Goal: Task Accomplishment & Management: Complete application form

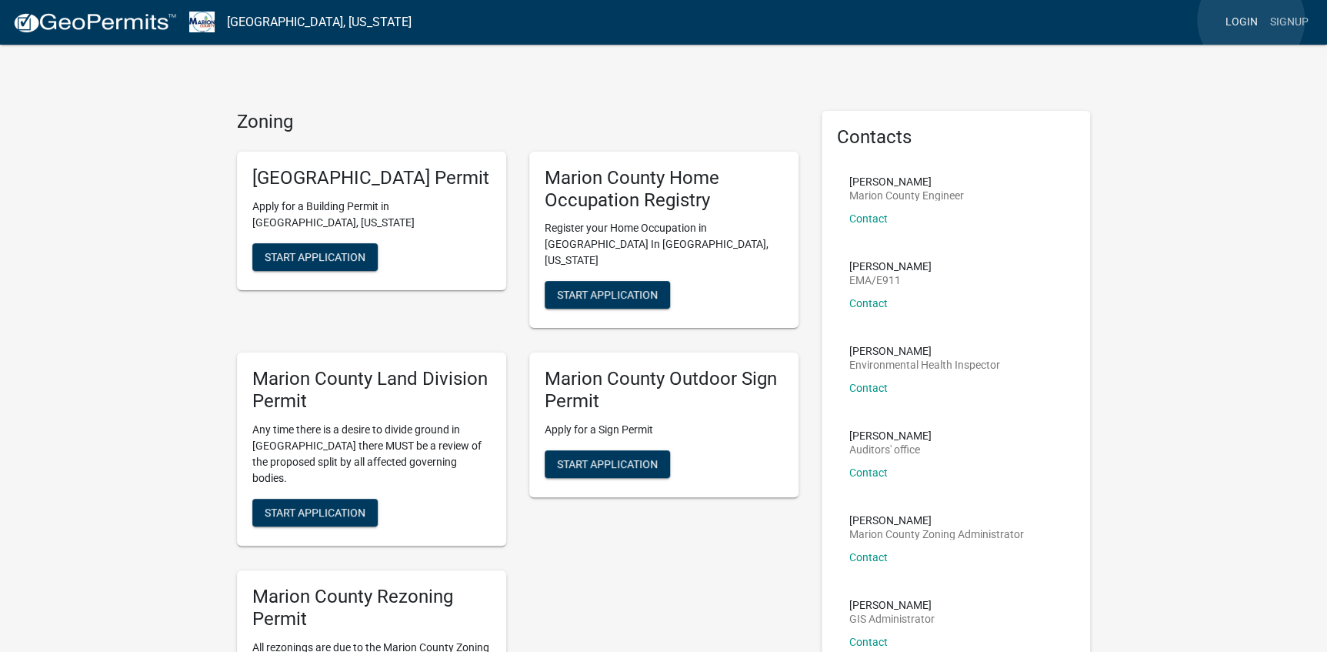
click at [1251, 21] on link "Login" at bounding box center [1242, 22] width 45 height 29
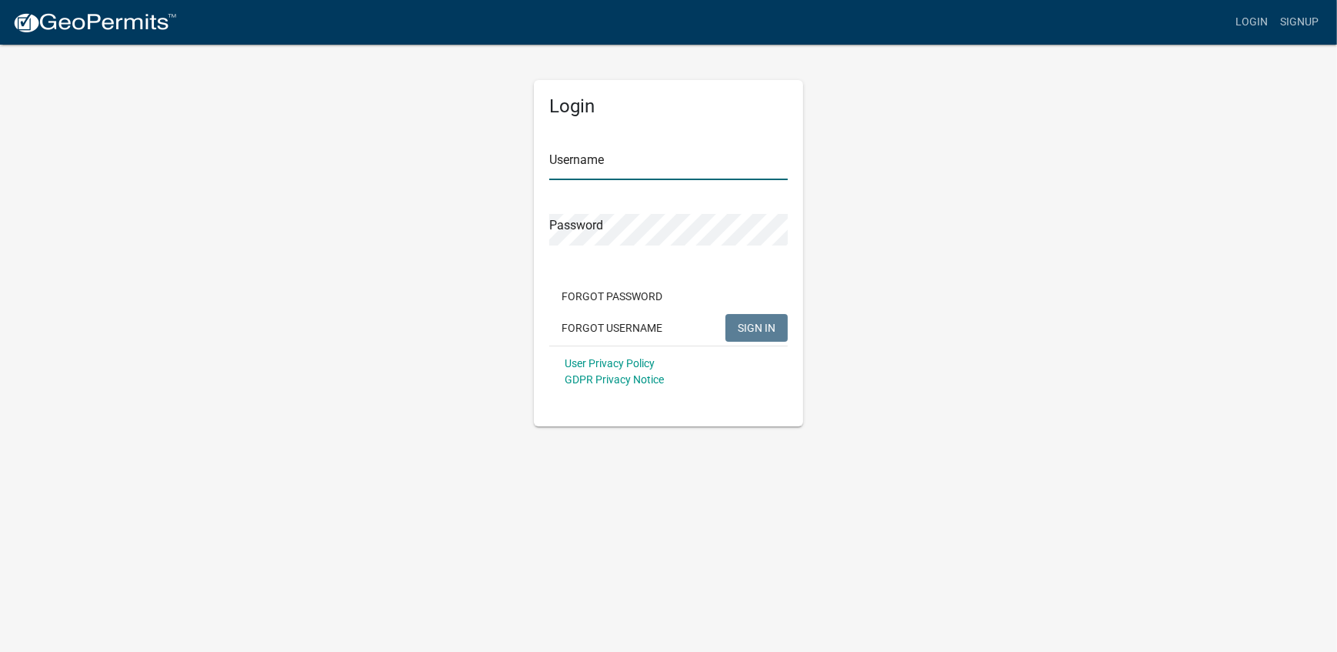
click at [572, 162] on input "Username" at bounding box center [668, 165] width 239 height 32
type input "DGC"
click at [726, 314] on button "SIGN IN" at bounding box center [757, 328] width 62 height 28
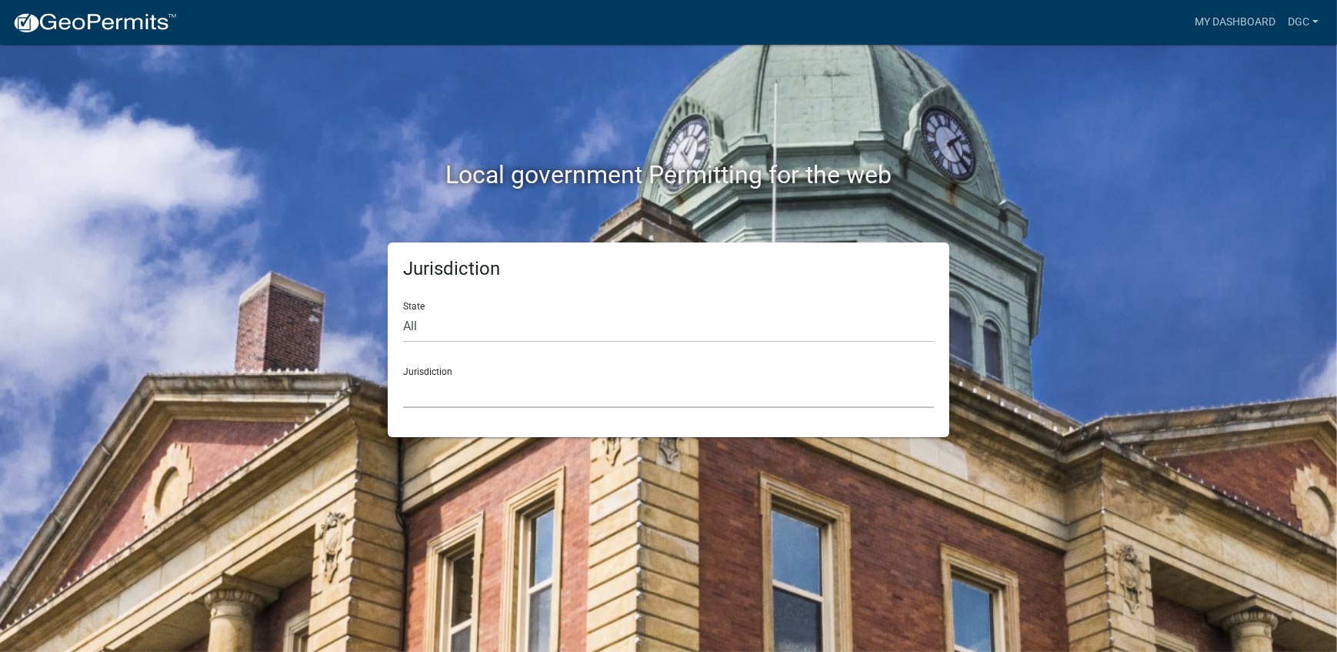
click at [424, 386] on select "[GEOGRAPHIC_DATA], [US_STATE] [GEOGRAPHIC_DATA], [US_STATE][PERSON_NAME][GEOGRA…" at bounding box center [668, 392] width 531 height 32
click at [312, 220] on div "Local government Permitting for the web" at bounding box center [668, 143] width 877 height 197
click at [409, 323] on select "All [US_STATE] [US_STATE] [US_STATE] [US_STATE] [US_STATE] [US_STATE] [US_STATE…" at bounding box center [668, 327] width 531 height 32
select select "[US_STATE]"
click at [403, 311] on select "All [US_STATE] [US_STATE] [US_STATE] [US_STATE] [US_STATE] [US_STATE] [US_STATE…" at bounding box center [668, 327] width 531 height 32
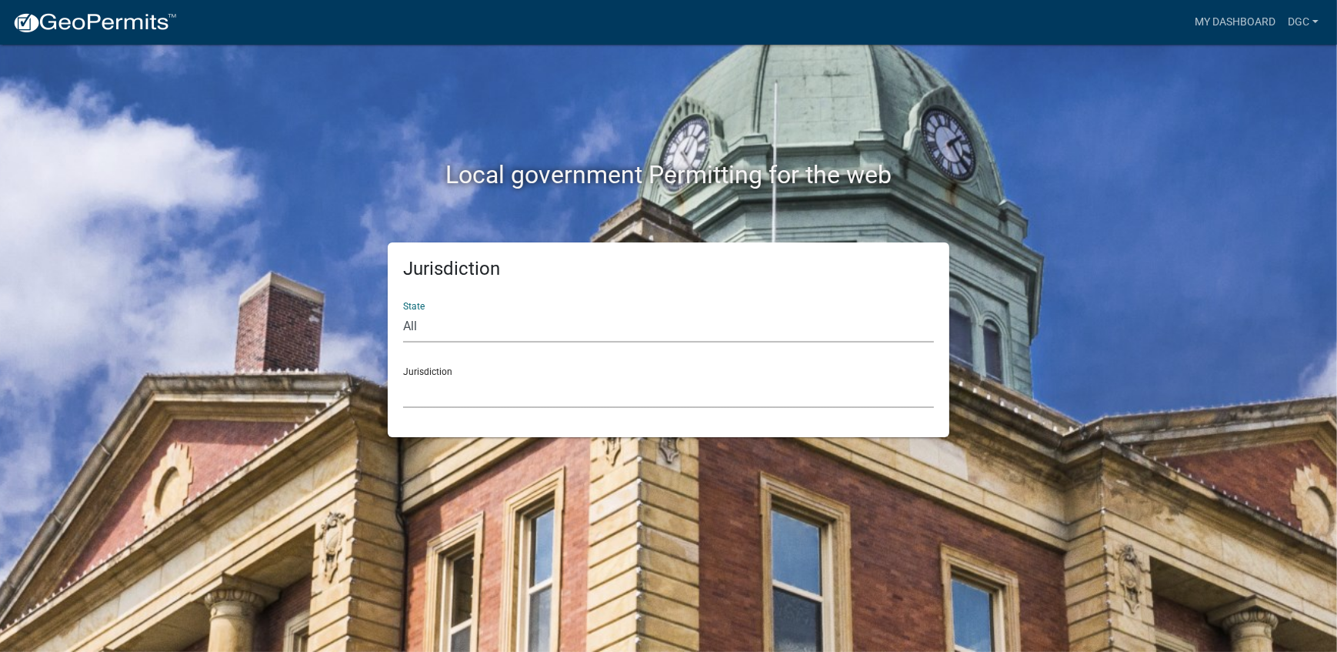
click at [419, 393] on select "[GEOGRAPHIC_DATA], [US_STATE] [GEOGRAPHIC_DATA], [US_STATE] [GEOGRAPHIC_DATA], …" at bounding box center [668, 392] width 531 height 32
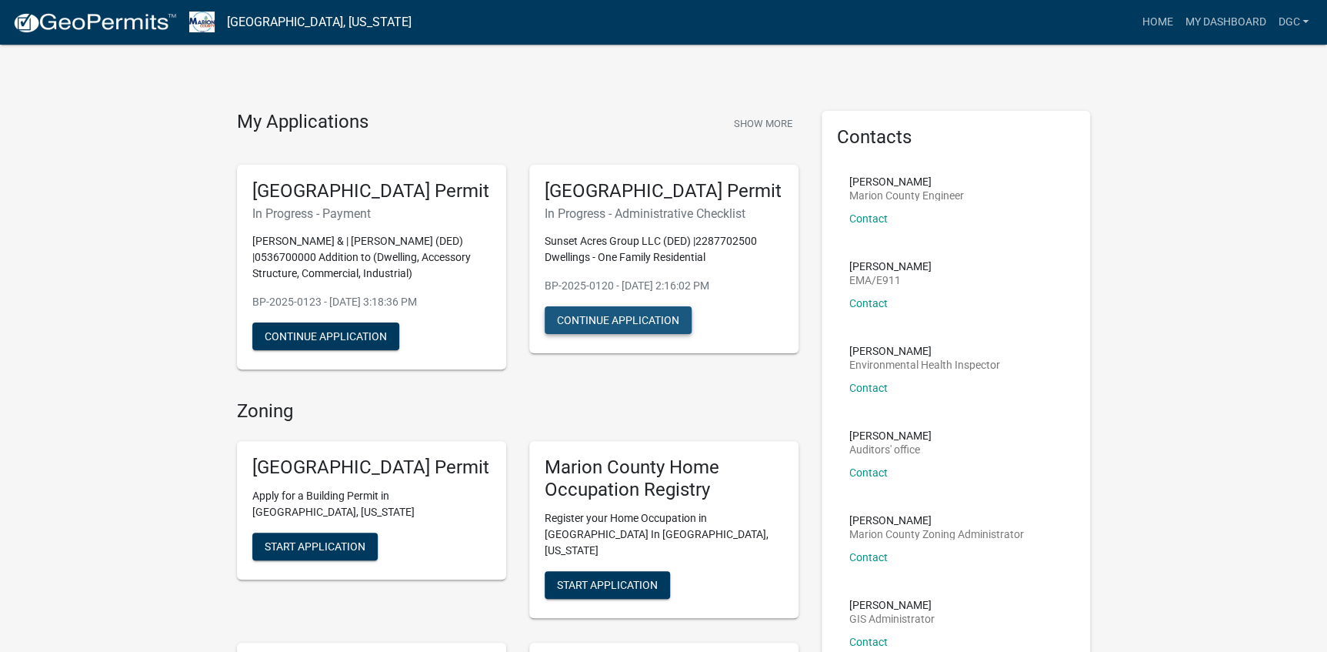
click at [662, 334] on button "Continue Application" at bounding box center [618, 320] width 147 height 28
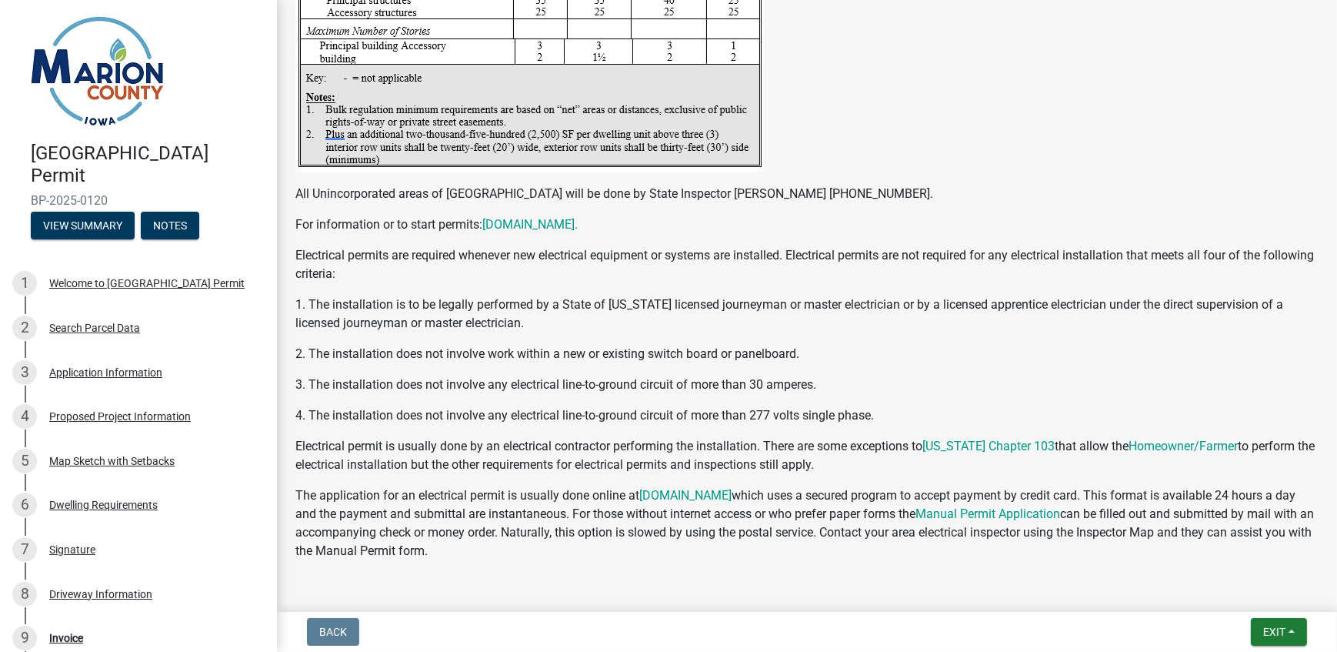
scroll to position [2930, 0]
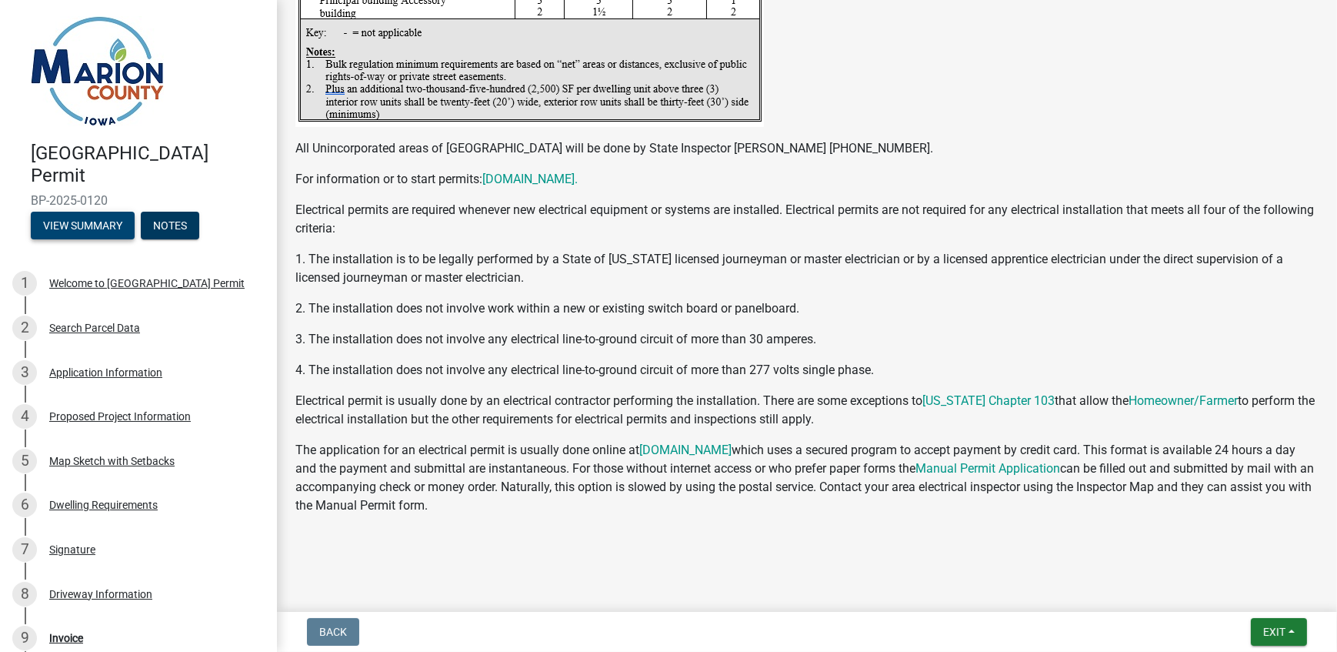
click at [85, 220] on button "View Summary" at bounding box center [83, 226] width 104 height 28
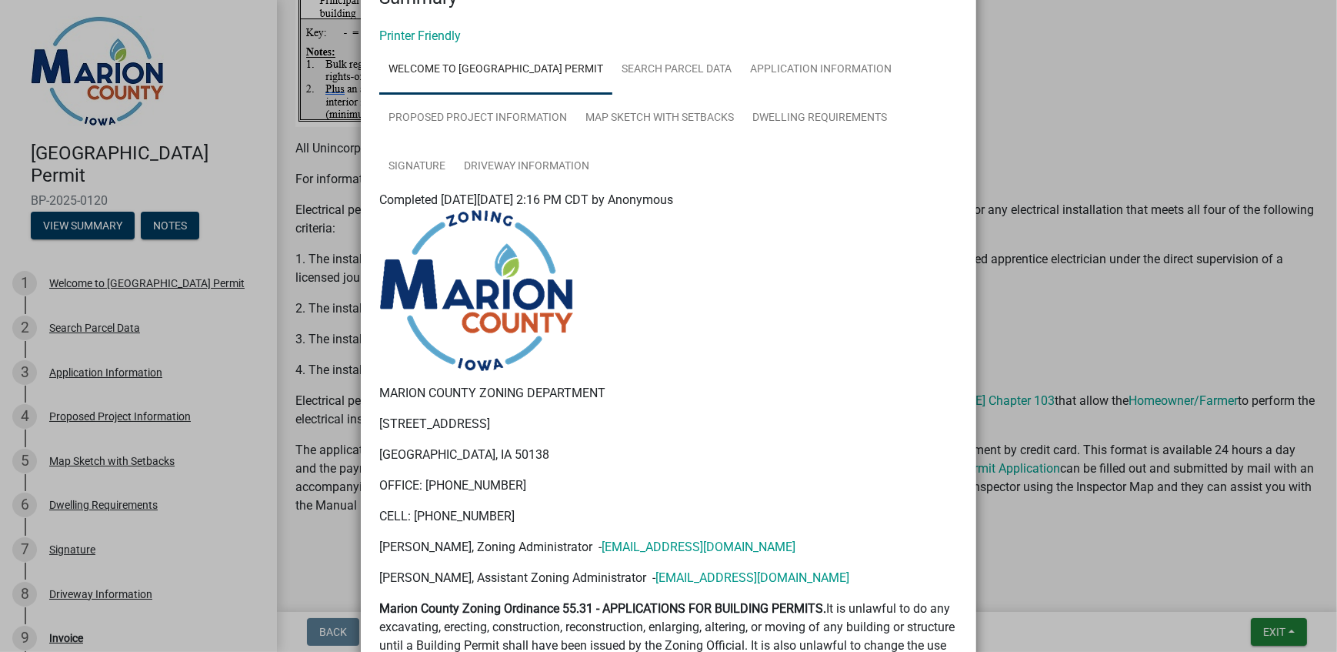
scroll to position [0, 0]
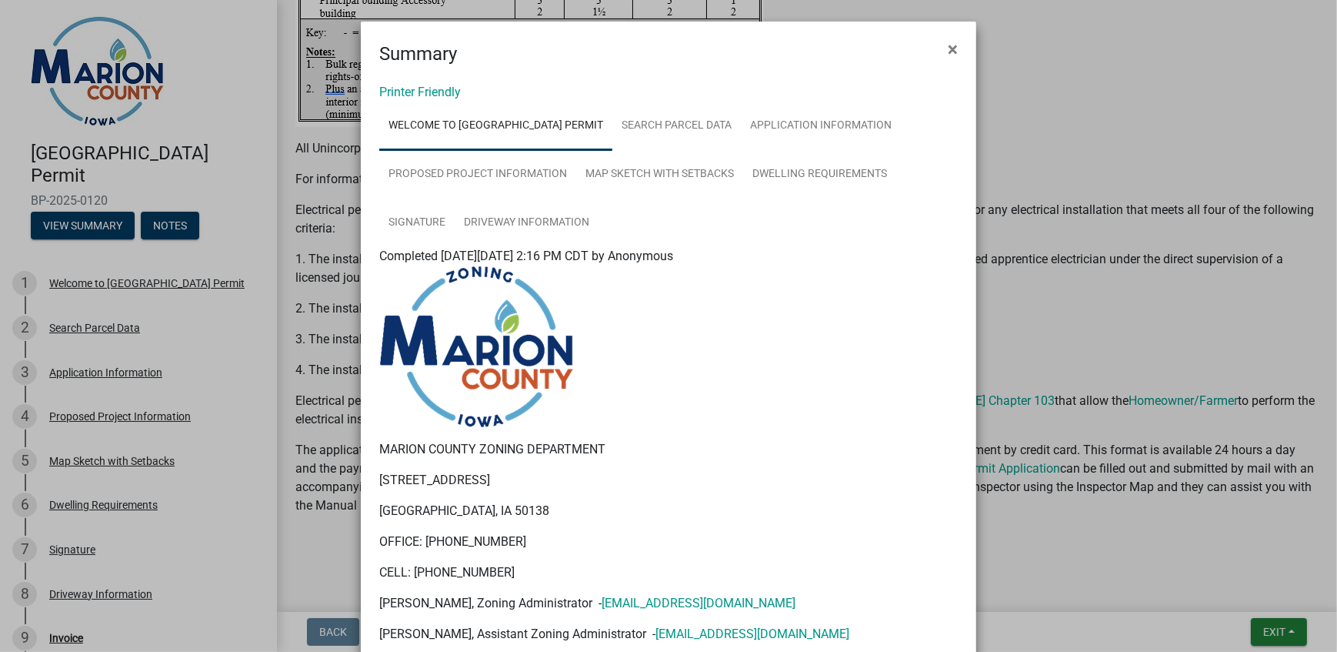
click at [119, 328] on ngb-modal-window "Summary × Printer Friendly Welcome to [GEOGRAPHIC_DATA] Permit Search Parcel Da…" at bounding box center [668, 326] width 1337 height 652
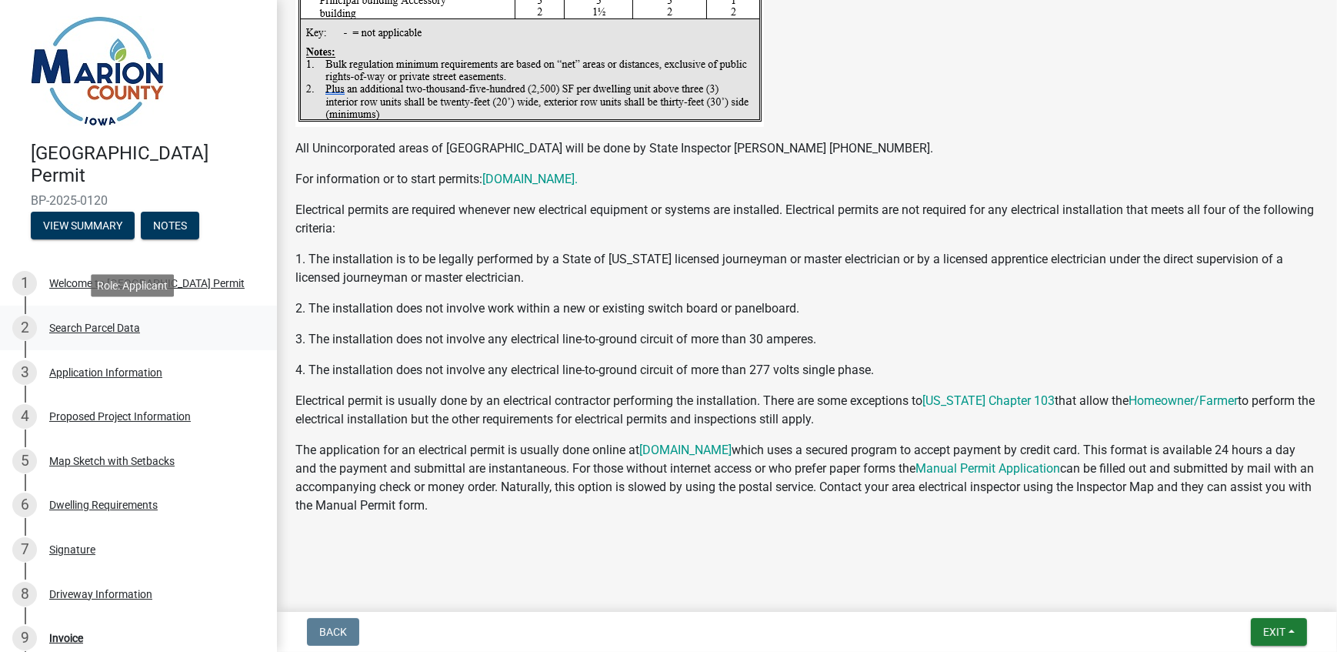
click at [87, 327] on div "Search Parcel Data" at bounding box center [94, 327] width 91 height 11
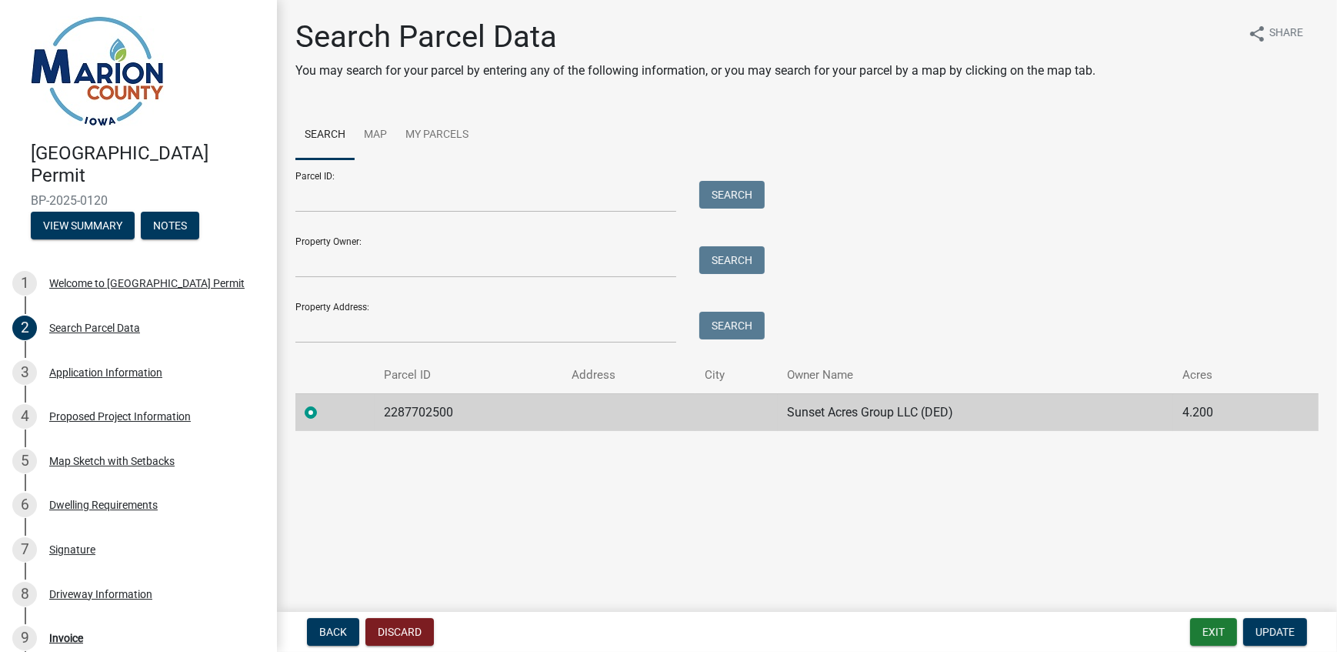
click at [435, 412] on td "2287702500" at bounding box center [469, 412] width 188 height 38
click at [323, 403] on label at bounding box center [323, 403] width 0 height 0
click at [323, 411] on input "radio" at bounding box center [328, 408] width 10 height 10
click at [427, 415] on td "2287702500" at bounding box center [469, 412] width 188 height 38
click at [122, 369] on div "Application Information" at bounding box center [105, 372] width 113 height 11
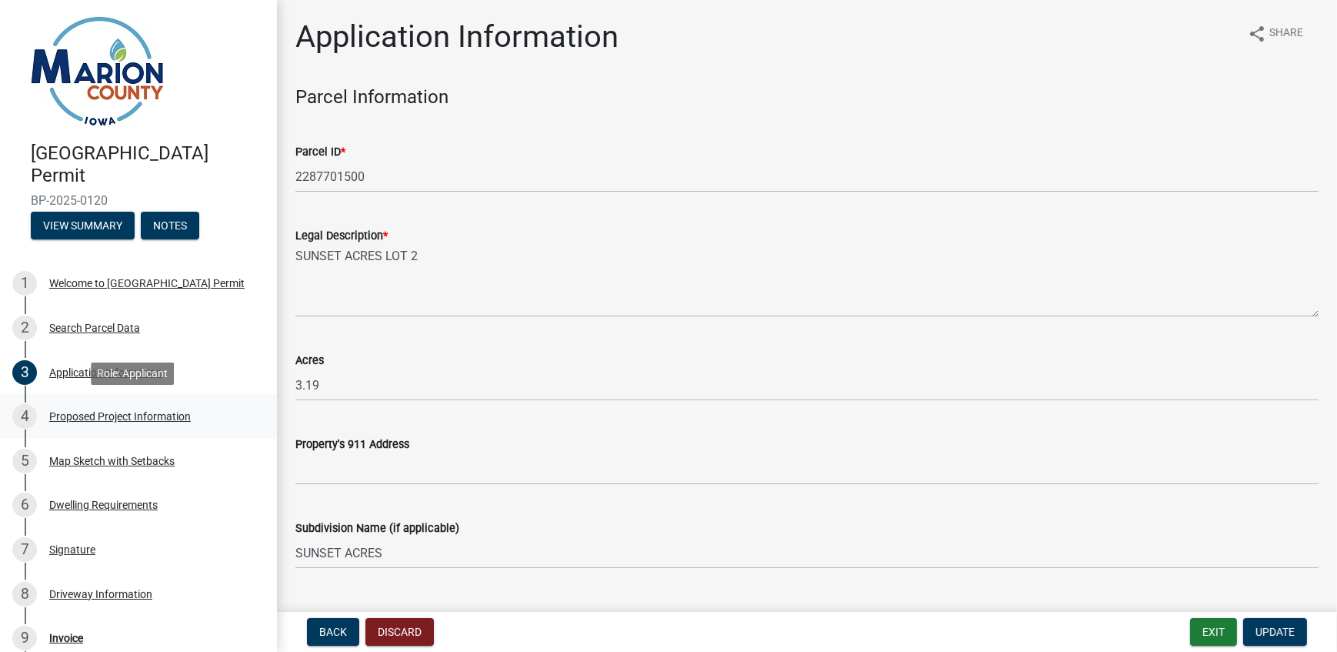
click at [112, 416] on div "Proposed Project Information" at bounding box center [120, 416] width 142 height 11
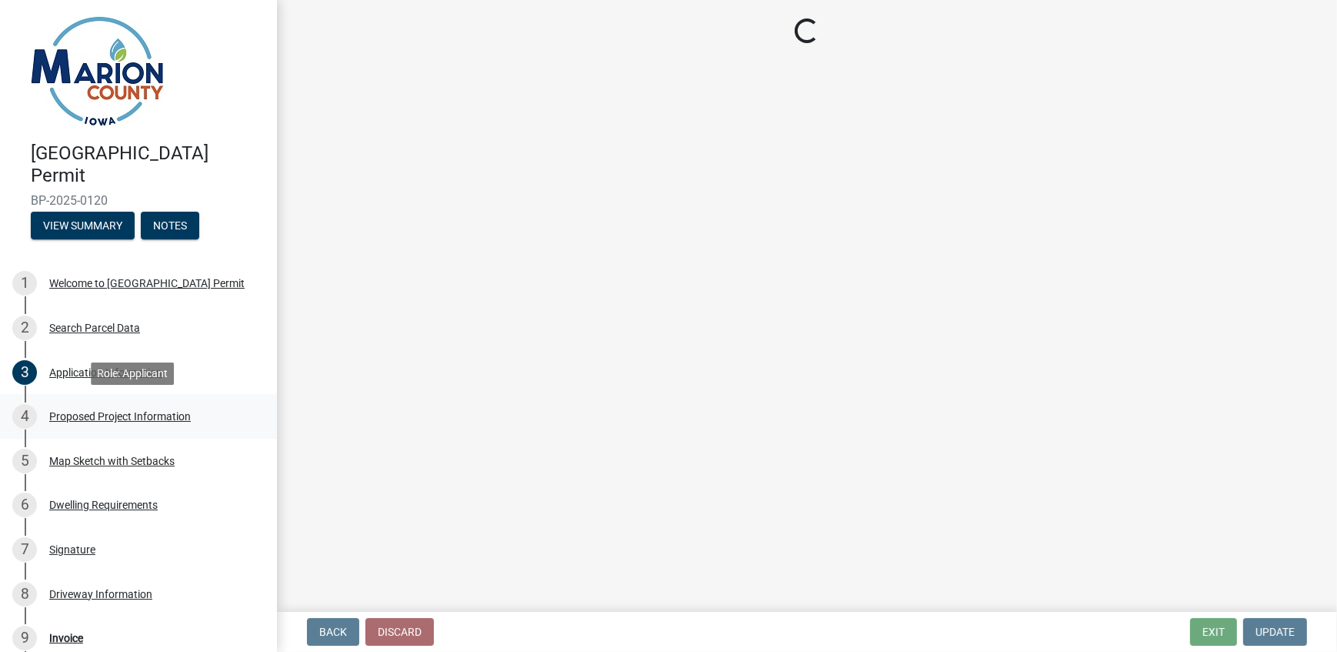
select select "ad82ad94-9bd8-43b2-a066-f5ac38fcadf5"
select select "f37e860c-a887-41e0-a466-b738e3b0a2db"
select select "065d24aa-3ada-417f-a972-92ea53cc0ddb"
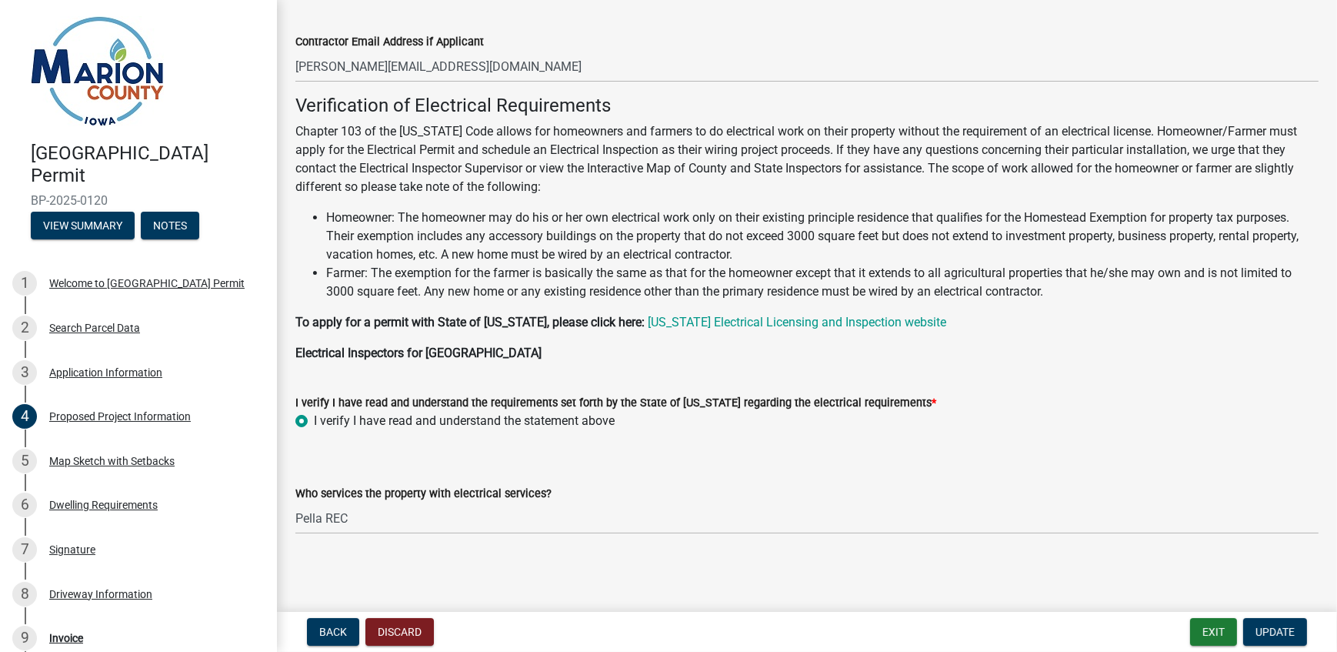
scroll to position [1358, 0]
click at [130, 460] on div "Map Sketch with Setbacks" at bounding box center [111, 461] width 125 height 11
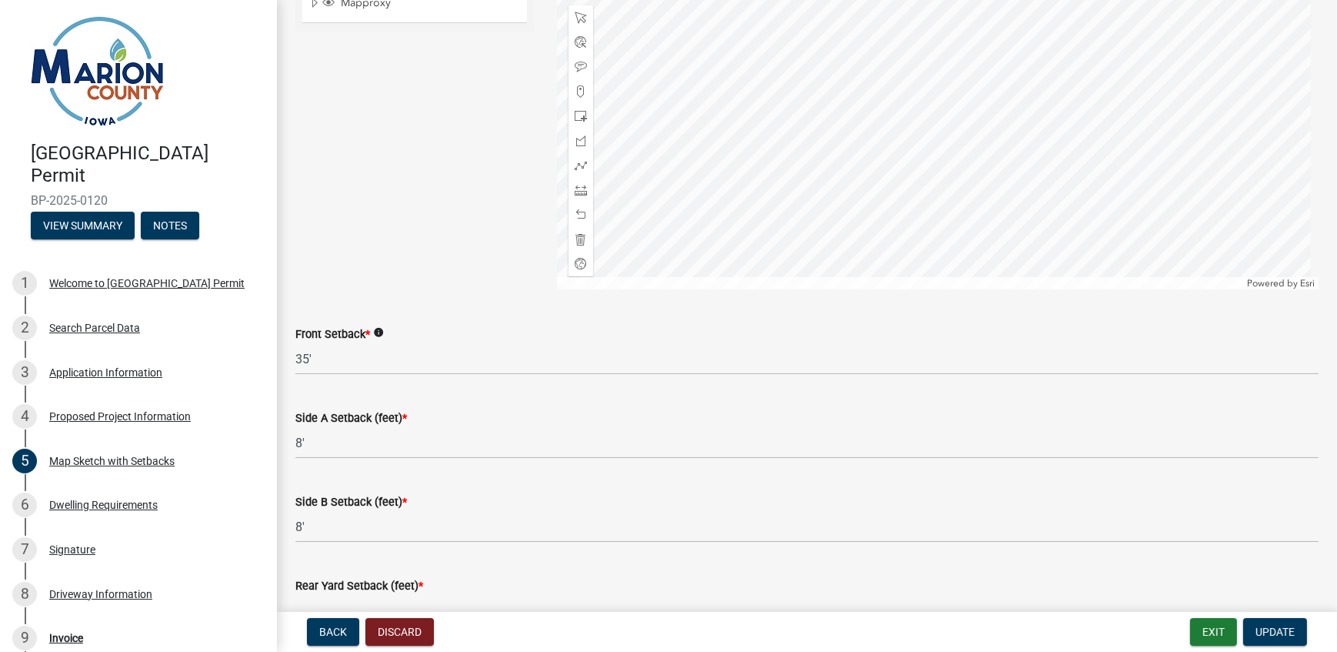
scroll to position [559, 0]
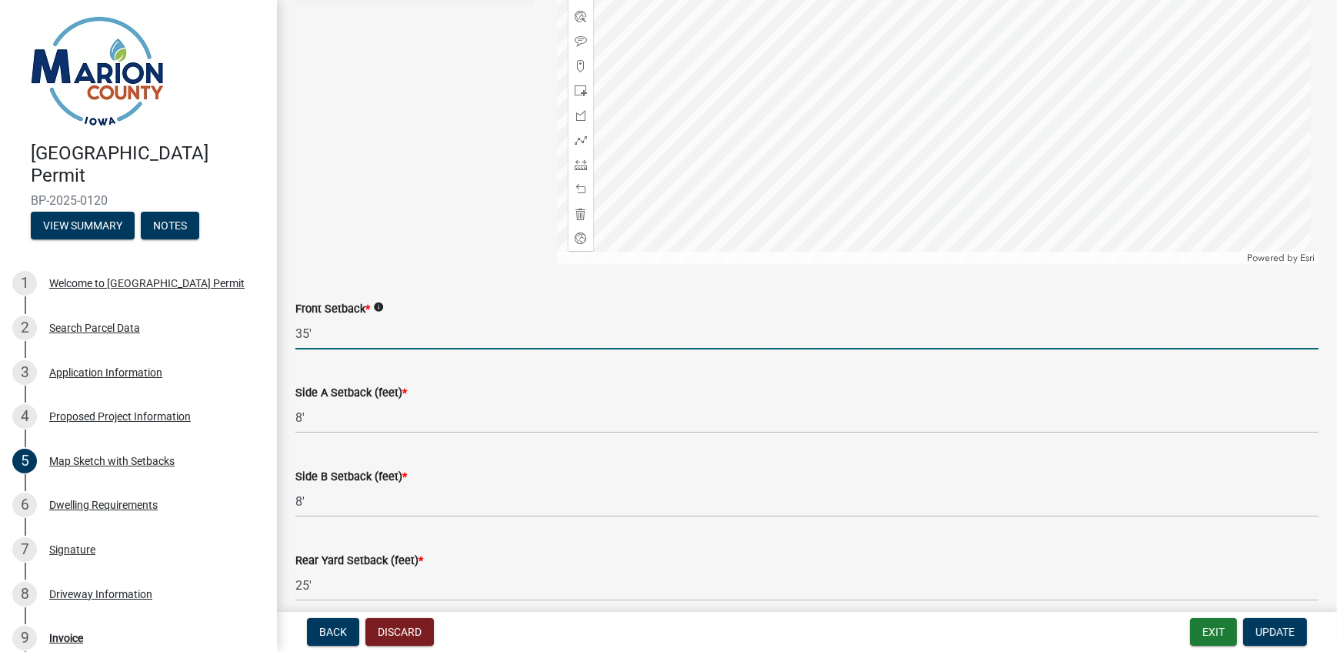
click at [316, 338] on input "35'" at bounding box center [806, 334] width 1023 height 32
type input "3"
type input "120'"
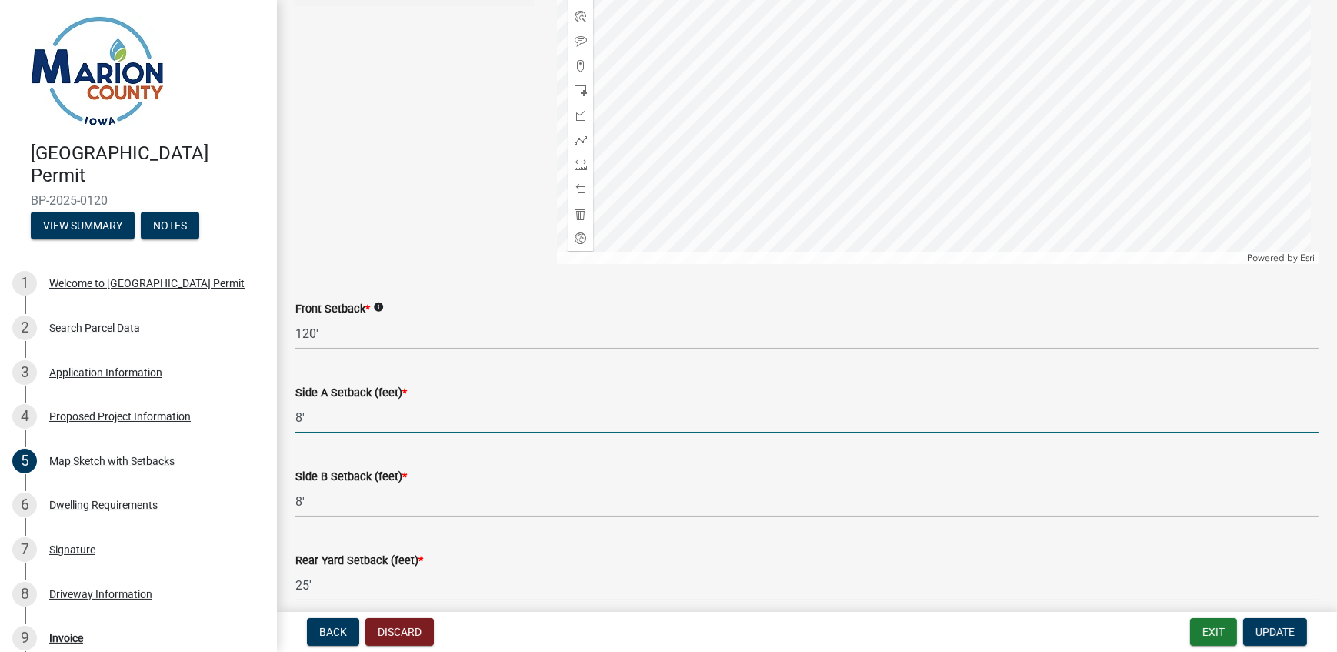
click at [346, 417] on input "8'" at bounding box center [806, 418] width 1023 height 32
type input "8"
type input "93'"
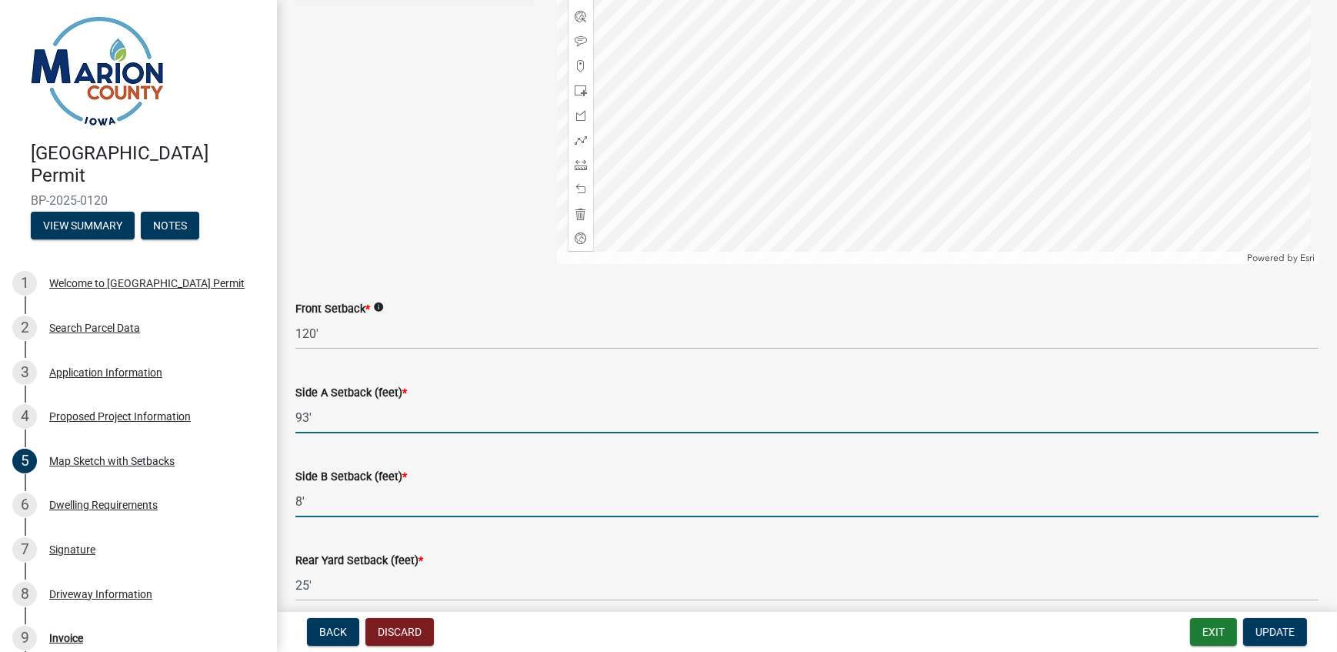
click at [326, 495] on input "8'" at bounding box center [806, 502] width 1023 height 32
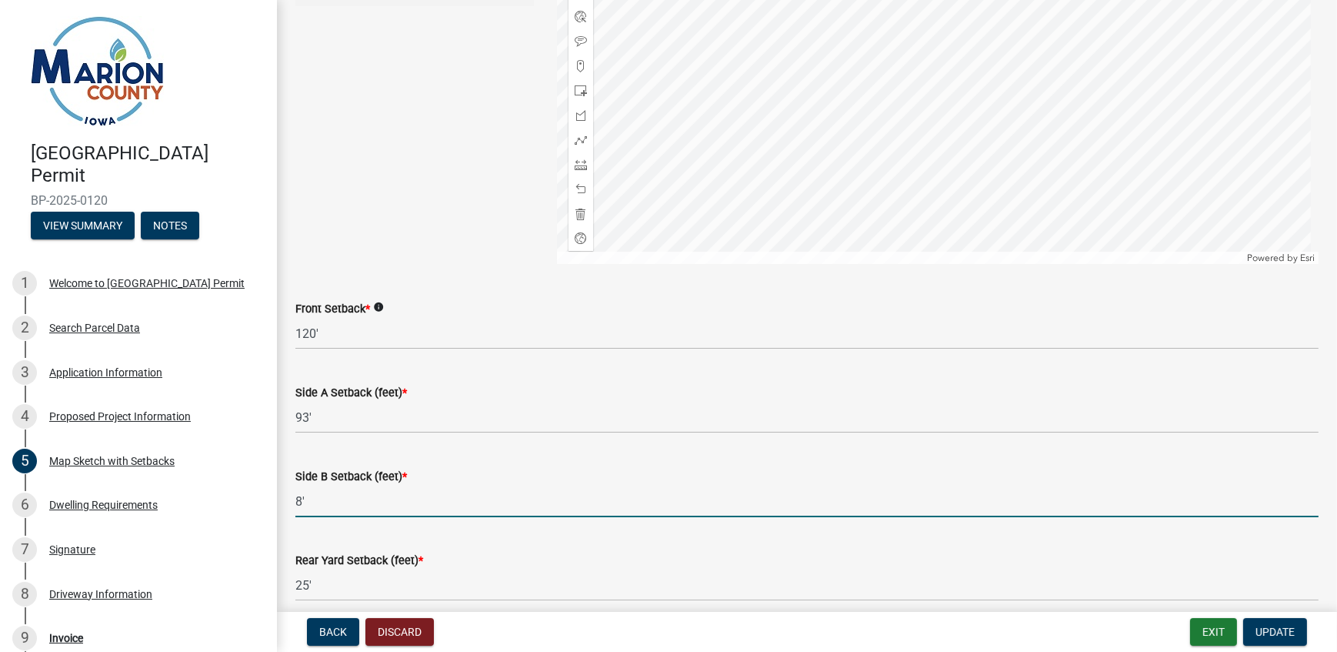
type input "8"
type input "93'"
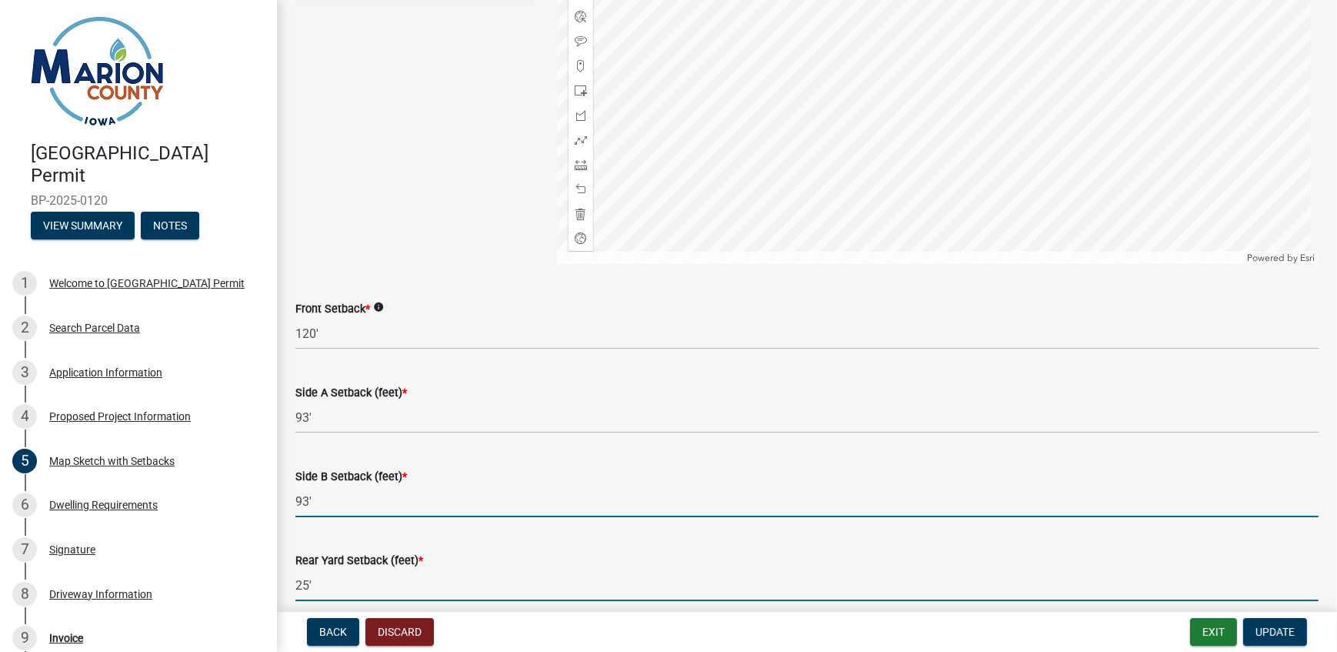
click at [337, 581] on input "25'" at bounding box center [806, 585] width 1023 height 32
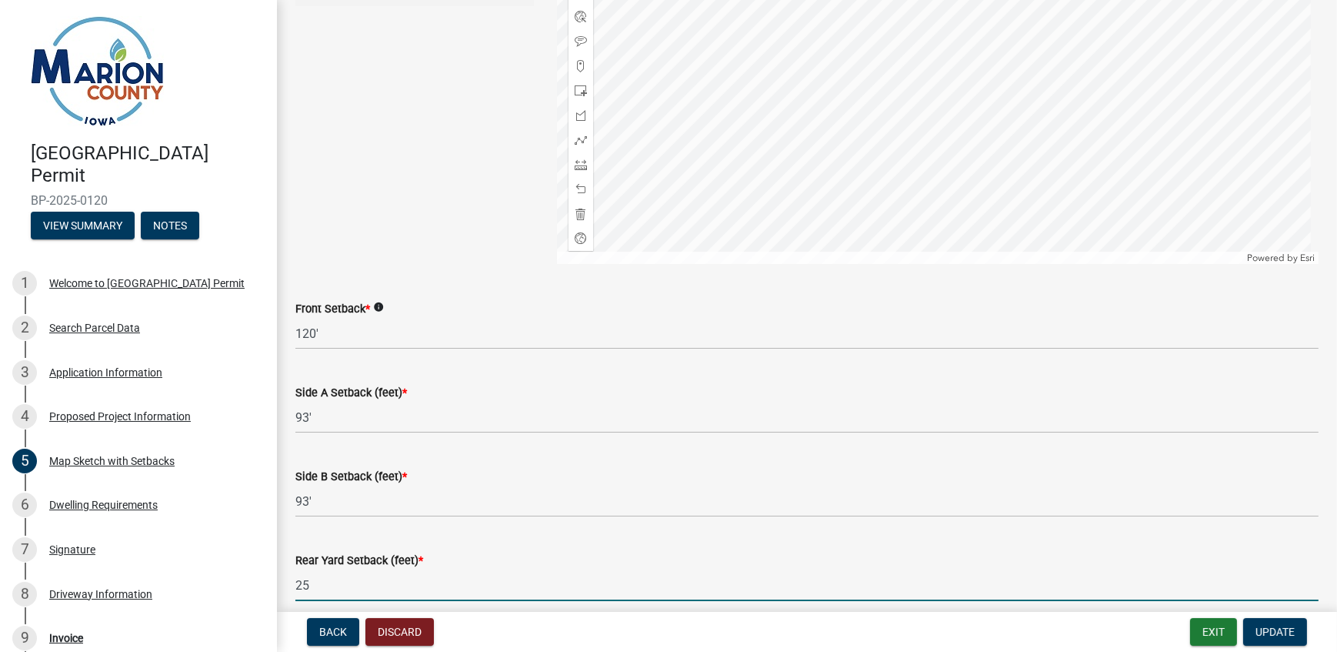
type input "2"
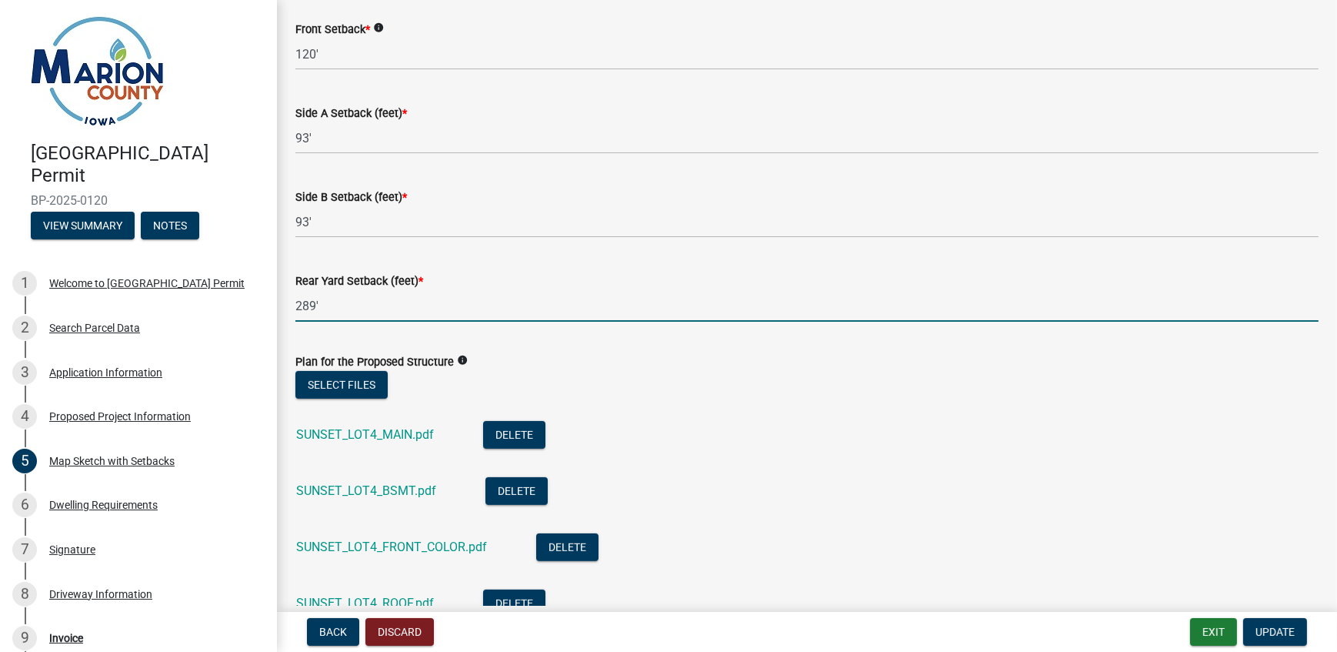
scroll to position [909, 0]
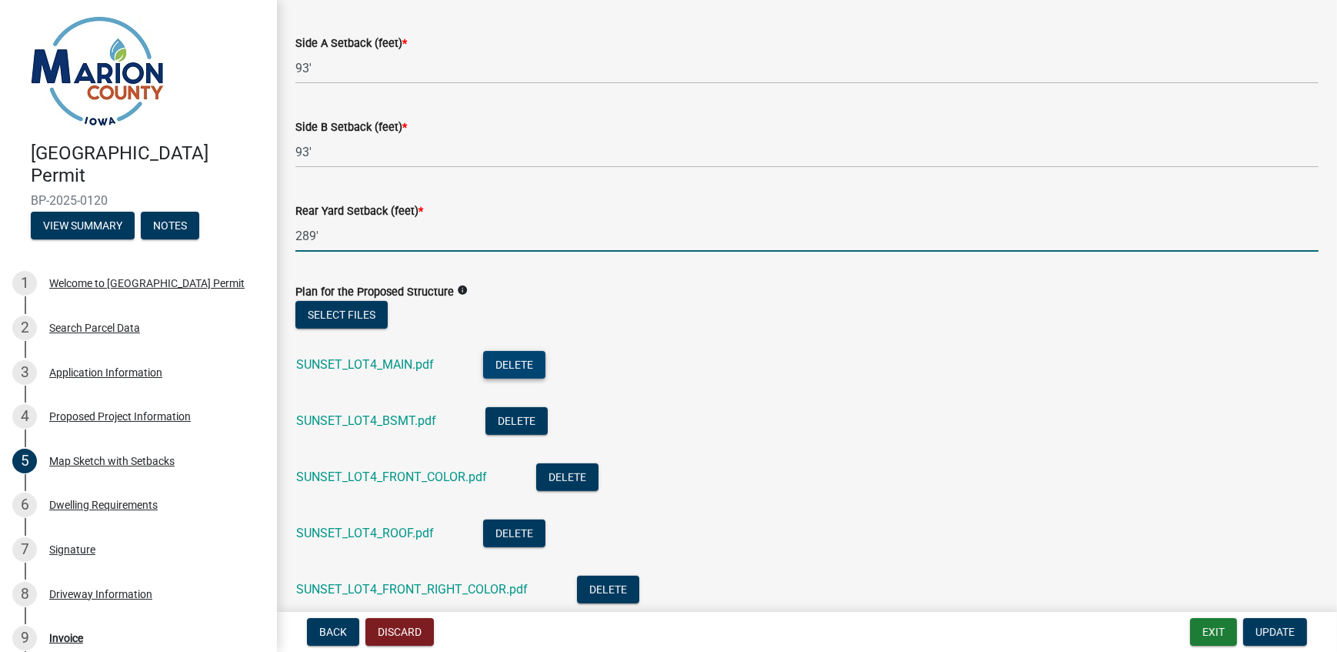
type input "289'"
click at [501, 362] on button "Delete" at bounding box center [514, 365] width 62 height 28
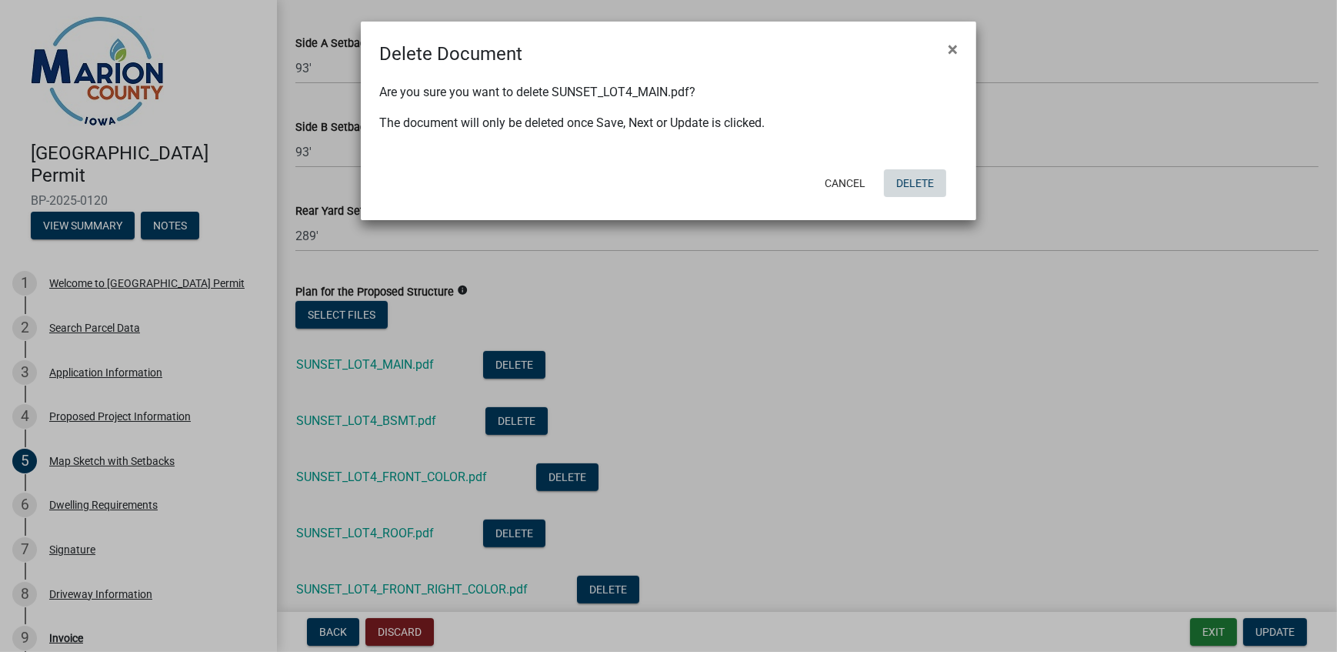
click at [896, 181] on button "Delete" at bounding box center [915, 183] width 62 height 28
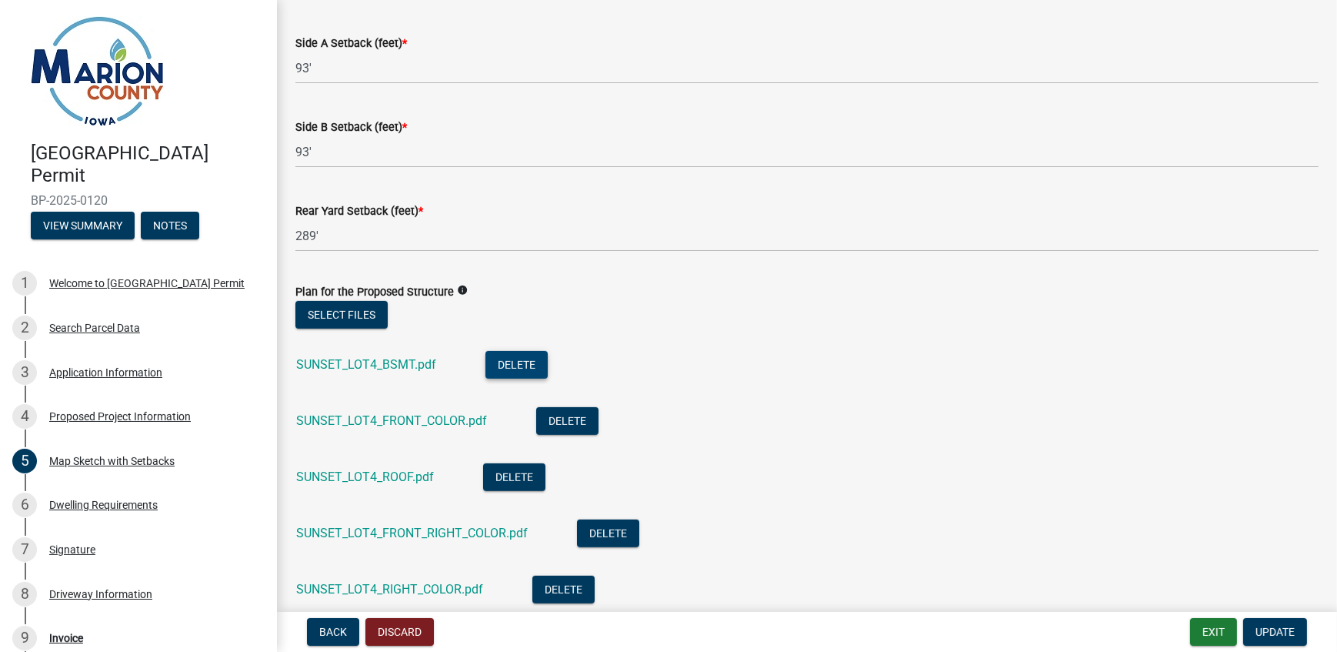
click at [524, 362] on button "Delete" at bounding box center [517, 365] width 62 height 28
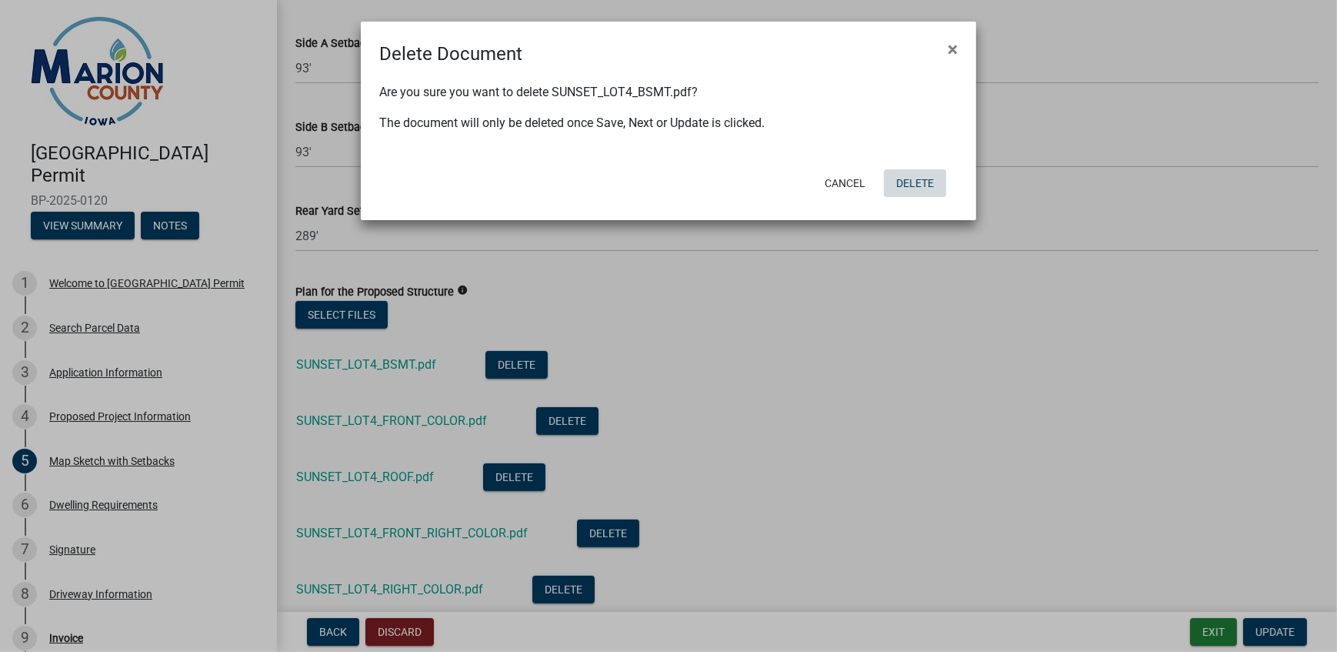
click at [931, 185] on button "Delete" at bounding box center [915, 183] width 62 height 28
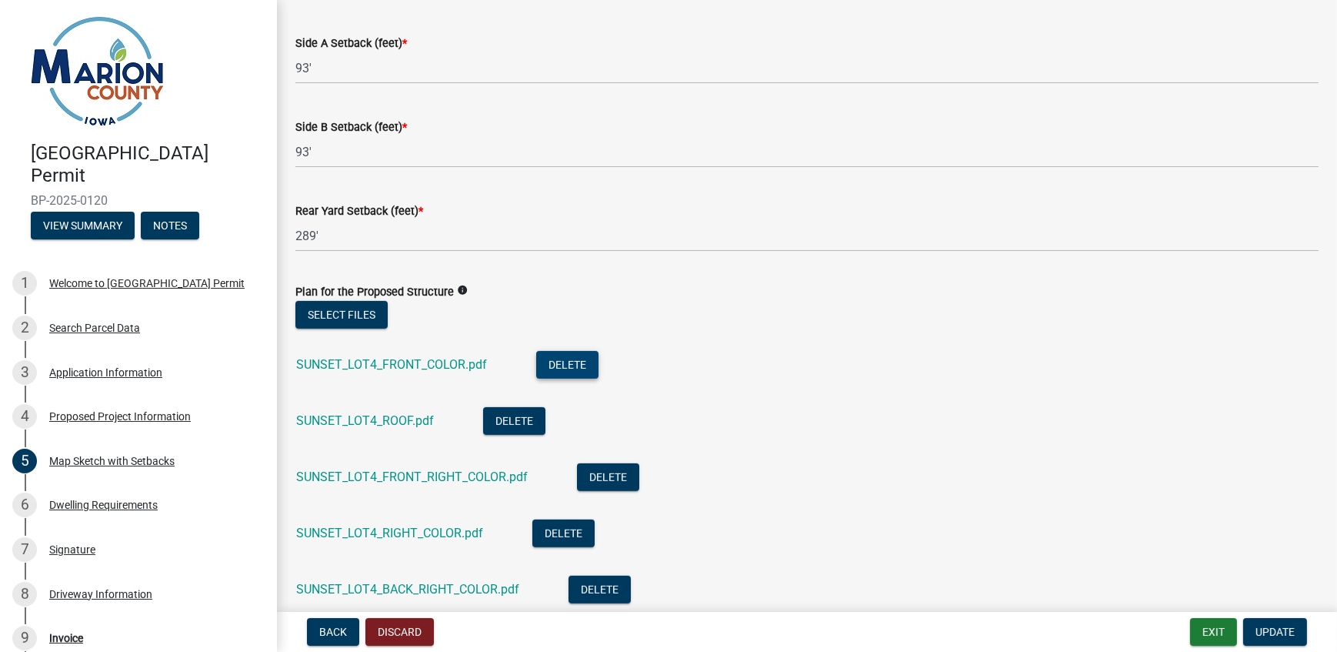
click at [584, 369] on button "Delete" at bounding box center [567, 365] width 62 height 28
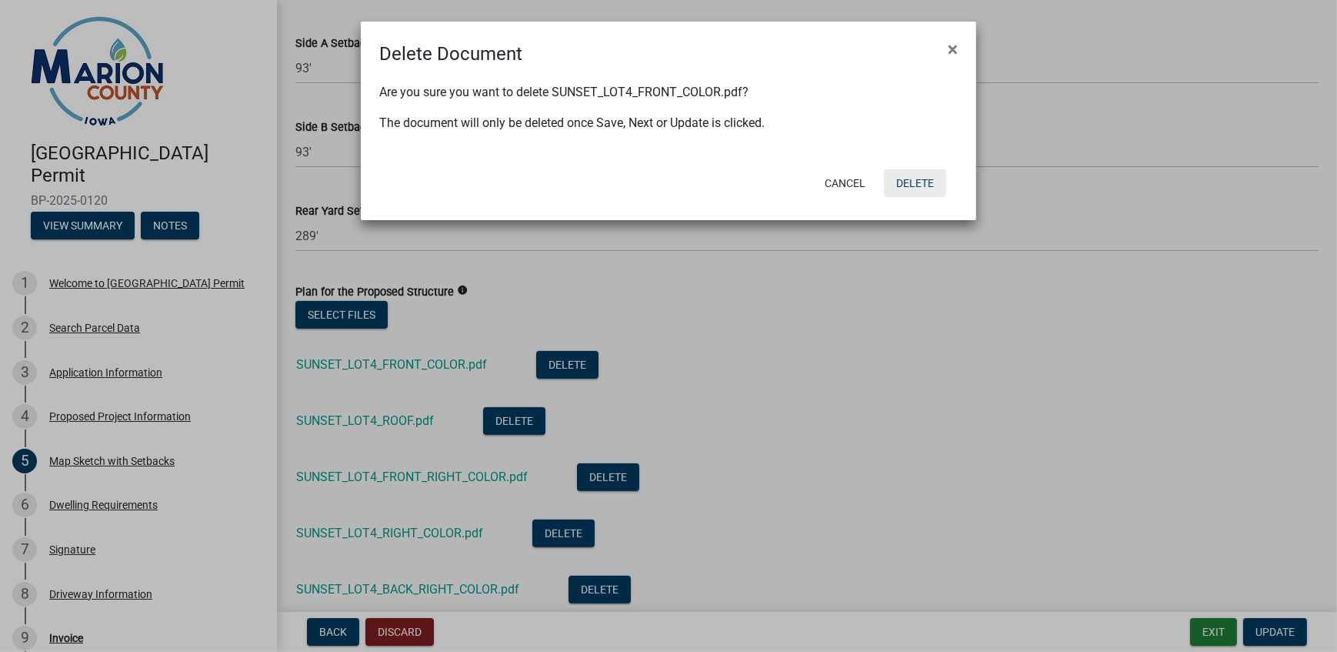
click at [915, 185] on button "Delete" at bounding box center [915, 183] width 62 height 28
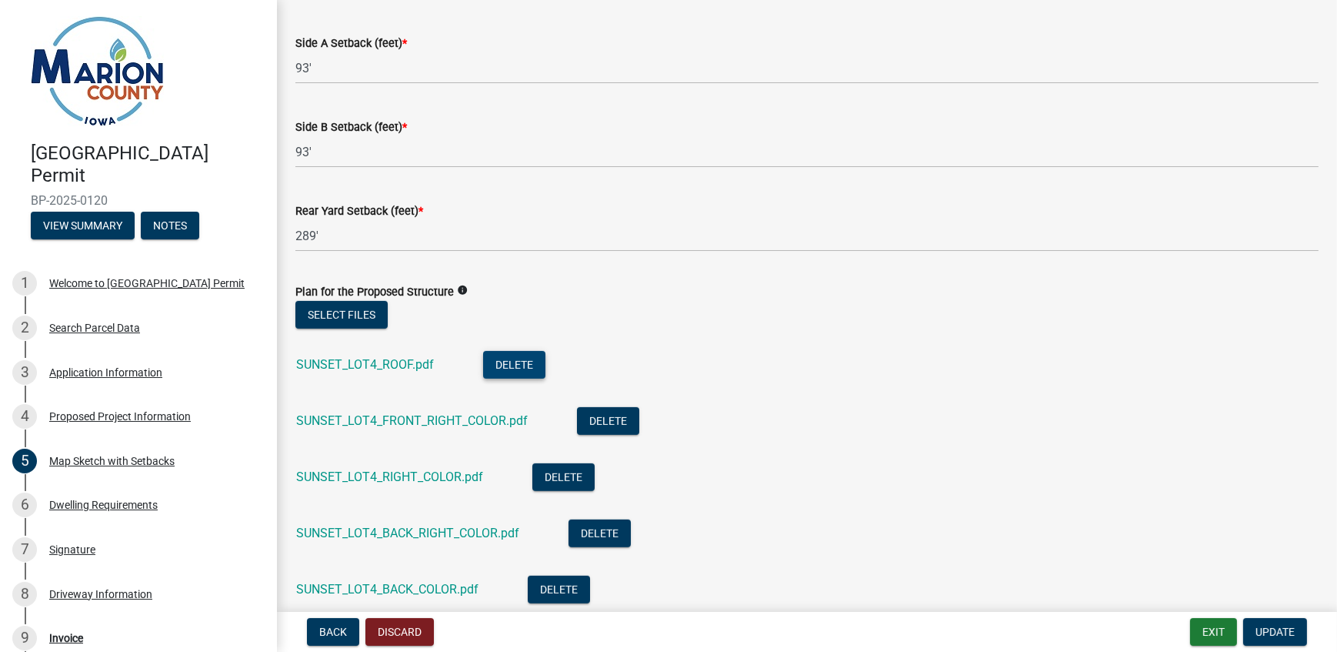
click at [531, 363] on button "Delete" at bounding box center [514, 365] width 62 height 28
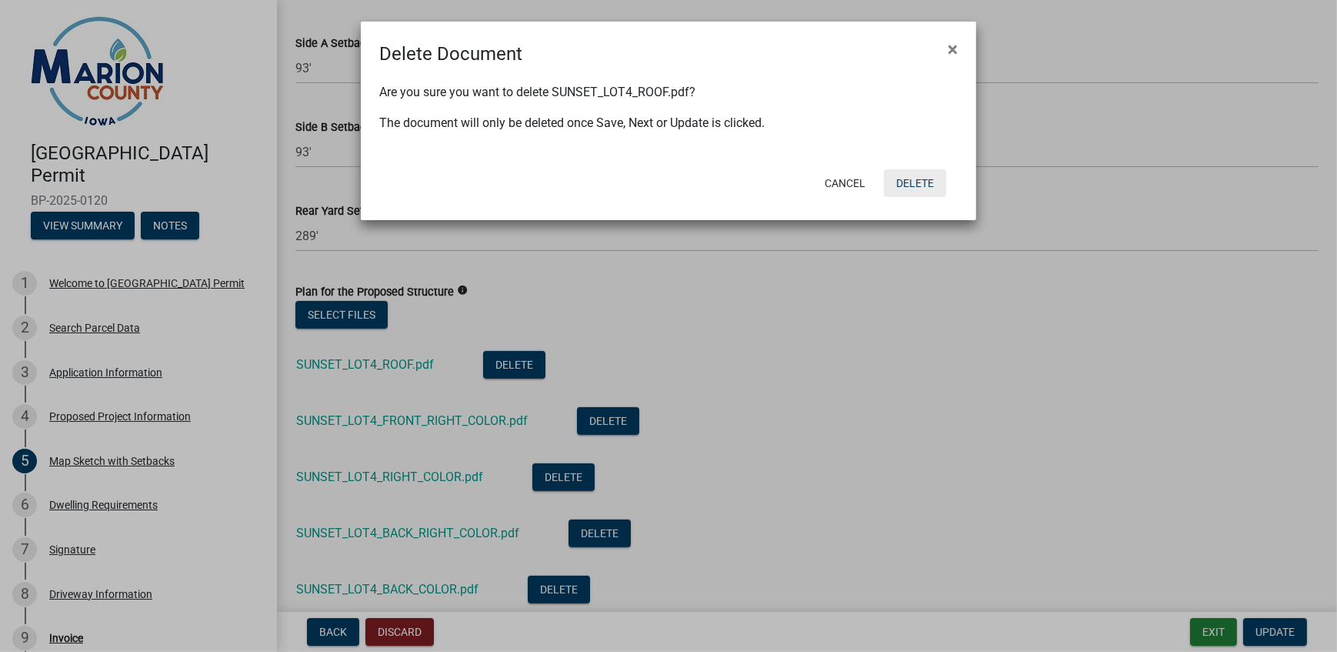
click at [926, 182] on button "Delete" at bounding box center [915, 183] width 62 height 28
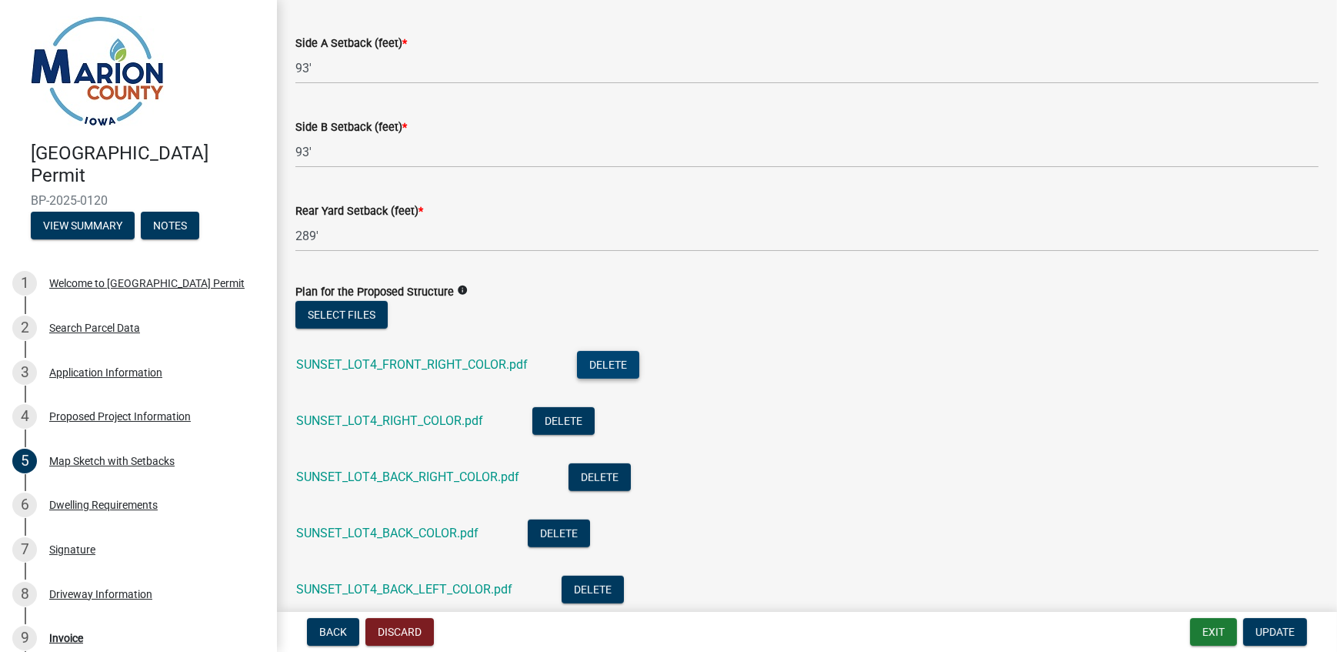
click at [606, 355] on button "Delete" at bounding box center [608, 365] width 62 height 28
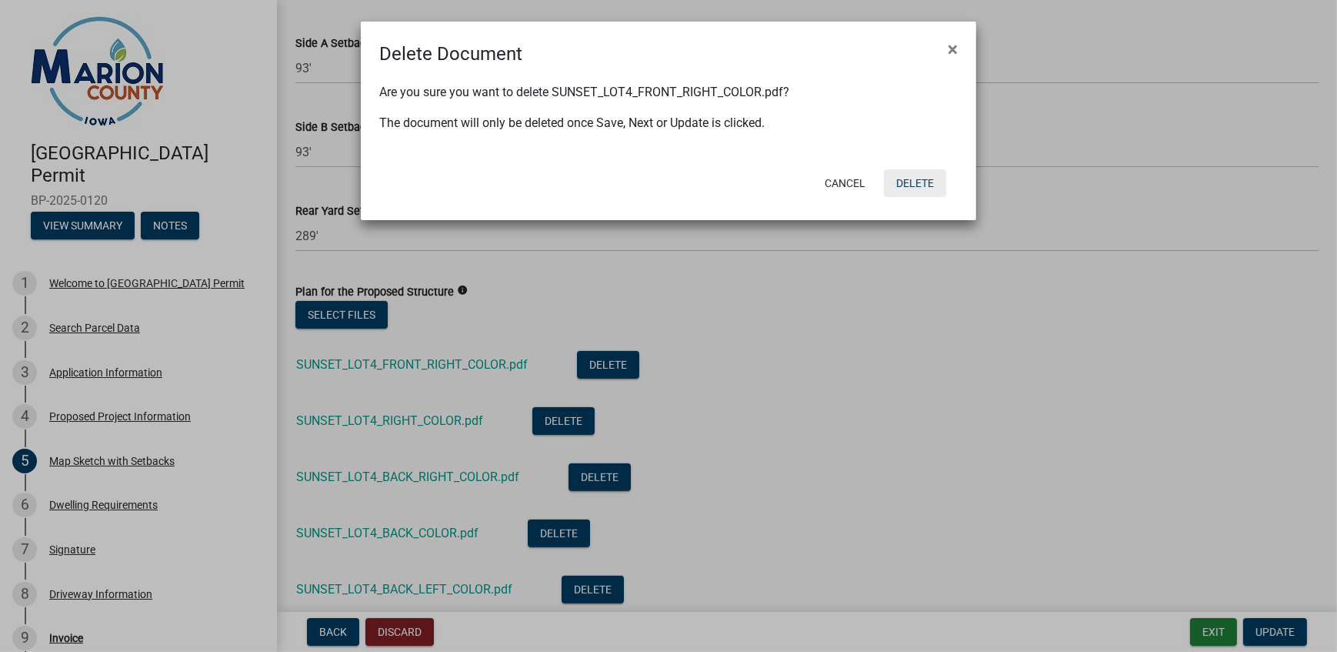
click at [918, 181] on button "Delete" at bounding box center [915, 183] width 62 height 28
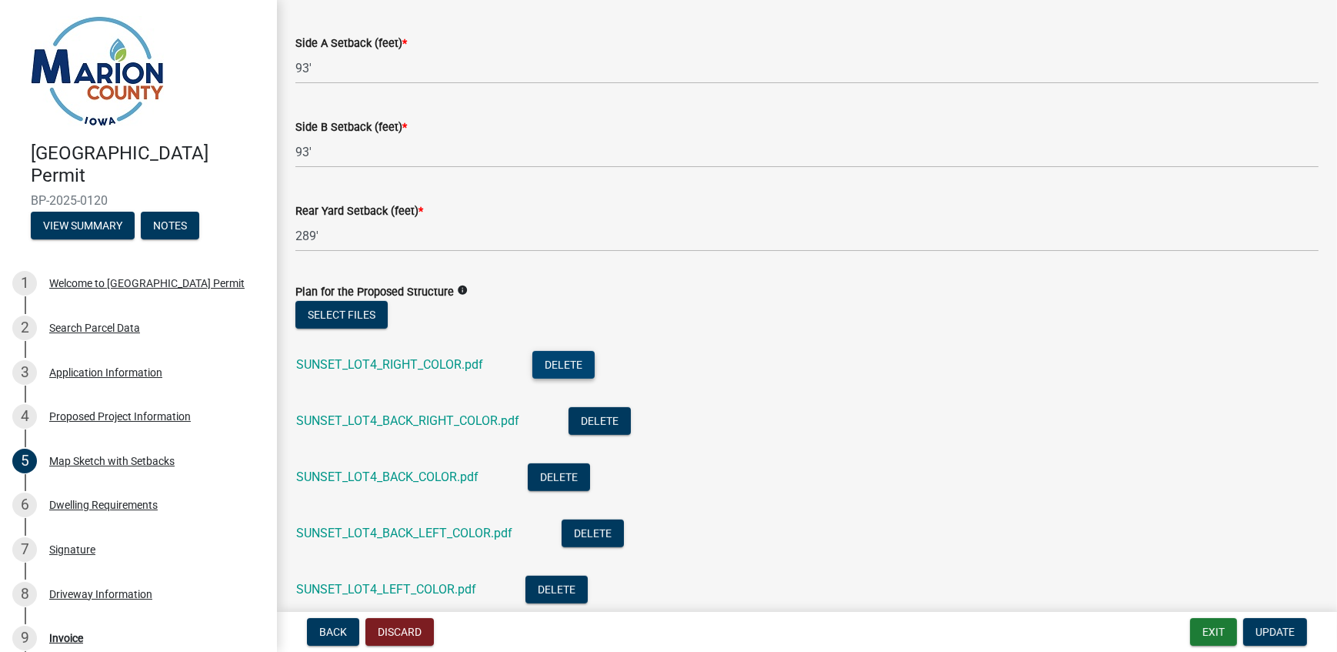
click at [558, 362] on button "Delete" at bounding box center [563, 365] width 62 height 28
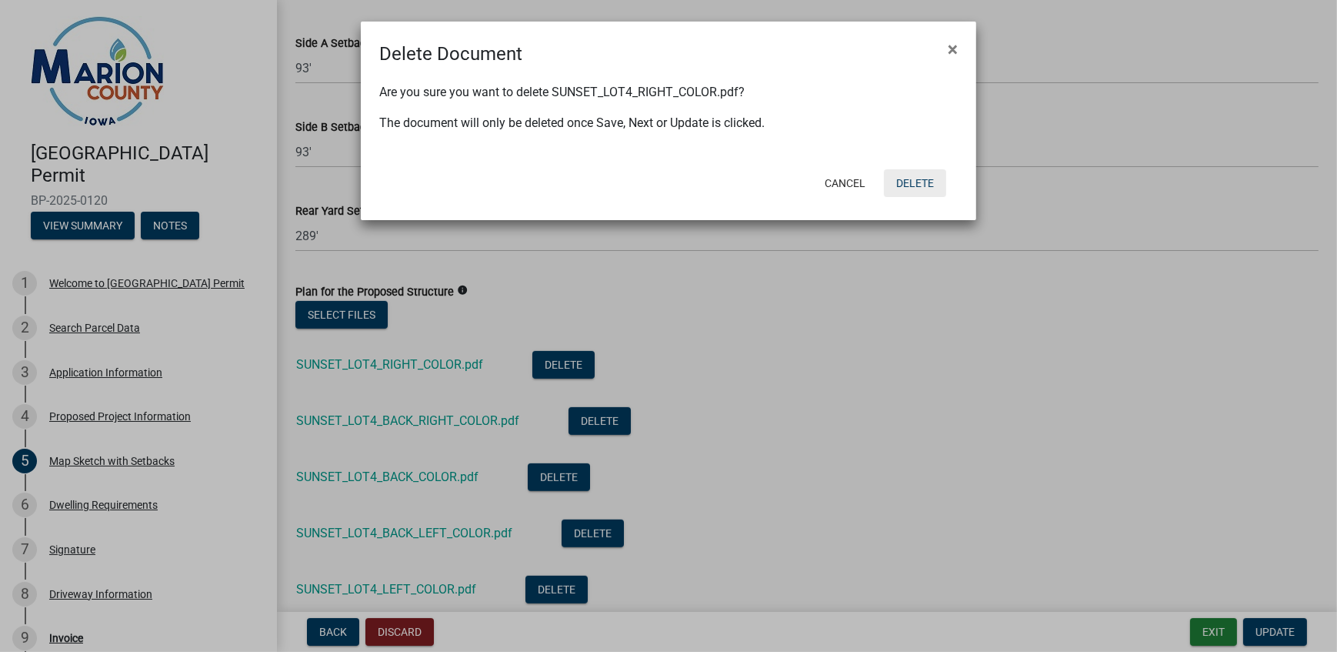
click at [894, 176] on button "Delete" at bounding box center [915, 183] width 62 height 28
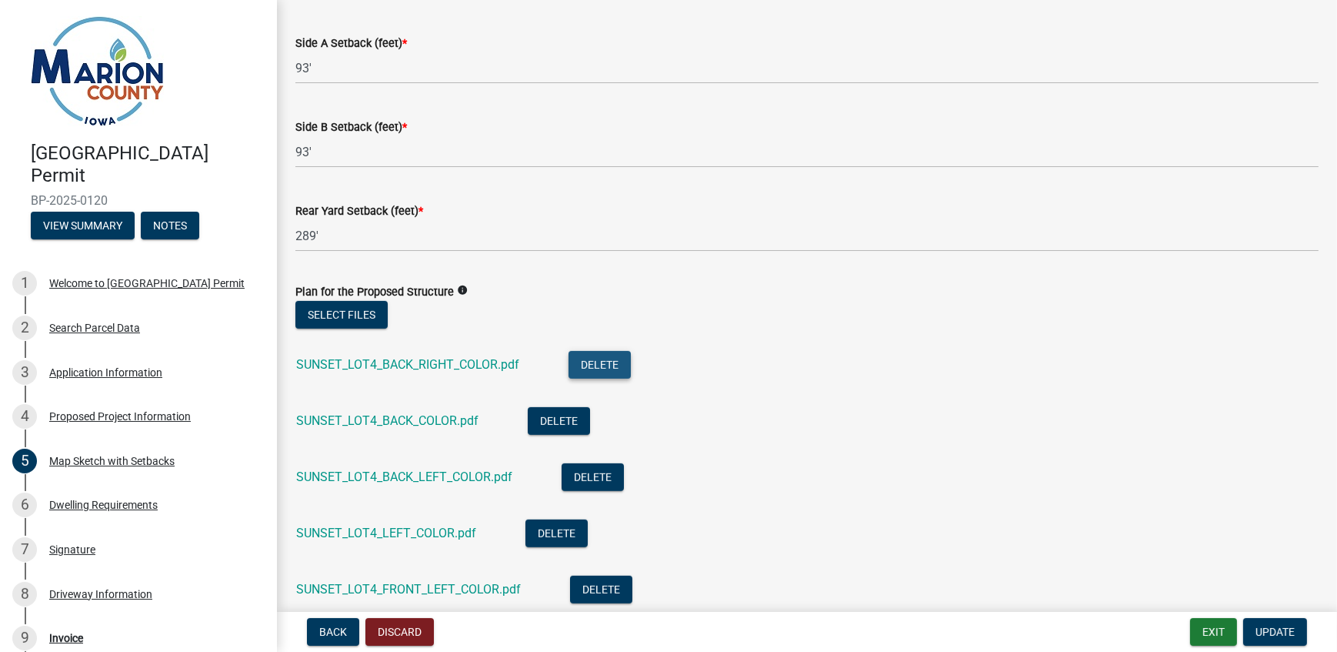
click at [576, 358] on button "Delete" at bounding box center [600, 365] width 62 height 28
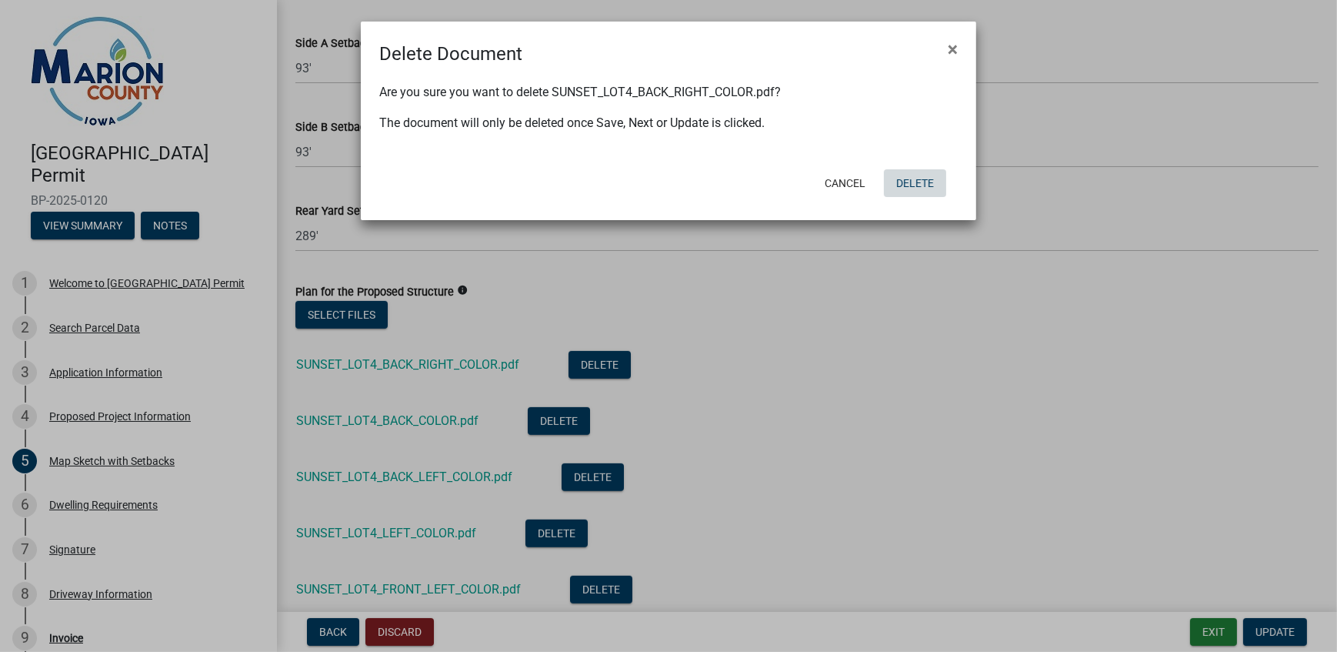
click at [928, 189] on button "Delete" at bounding box center [915, 183] width 62 height 28
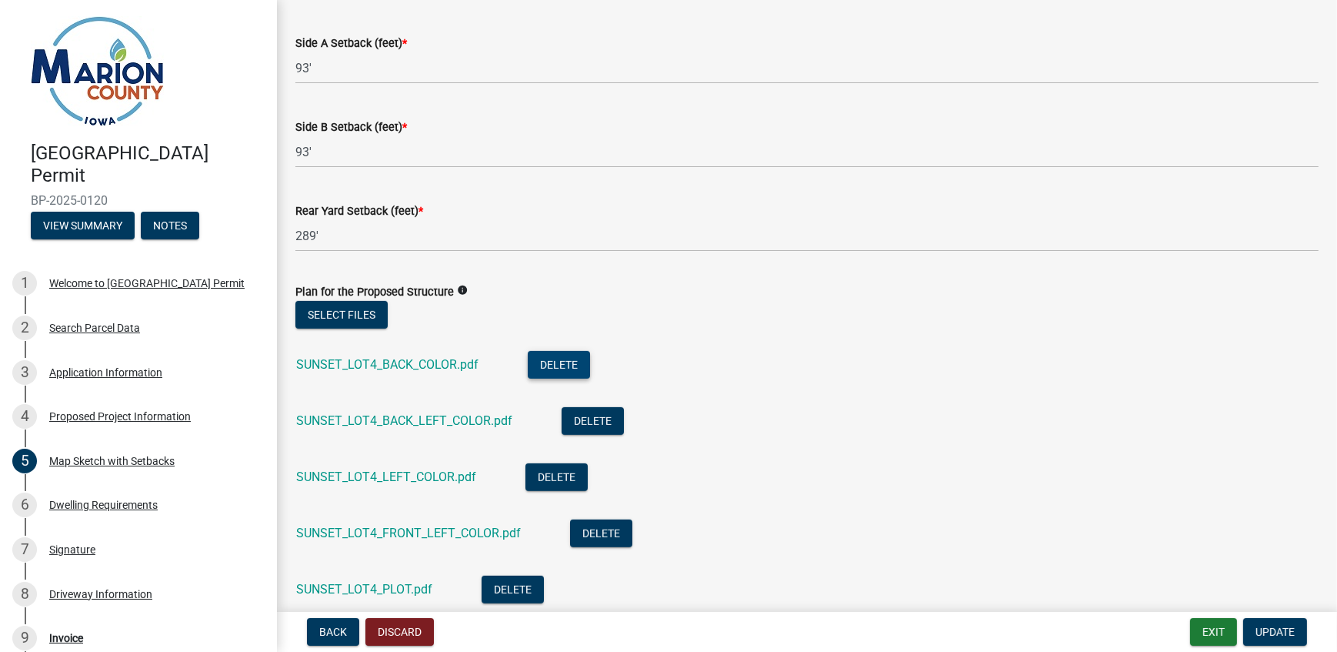
click at [539, 366] on button "Delete" at bounding box center [559, 365] width 62 height 28
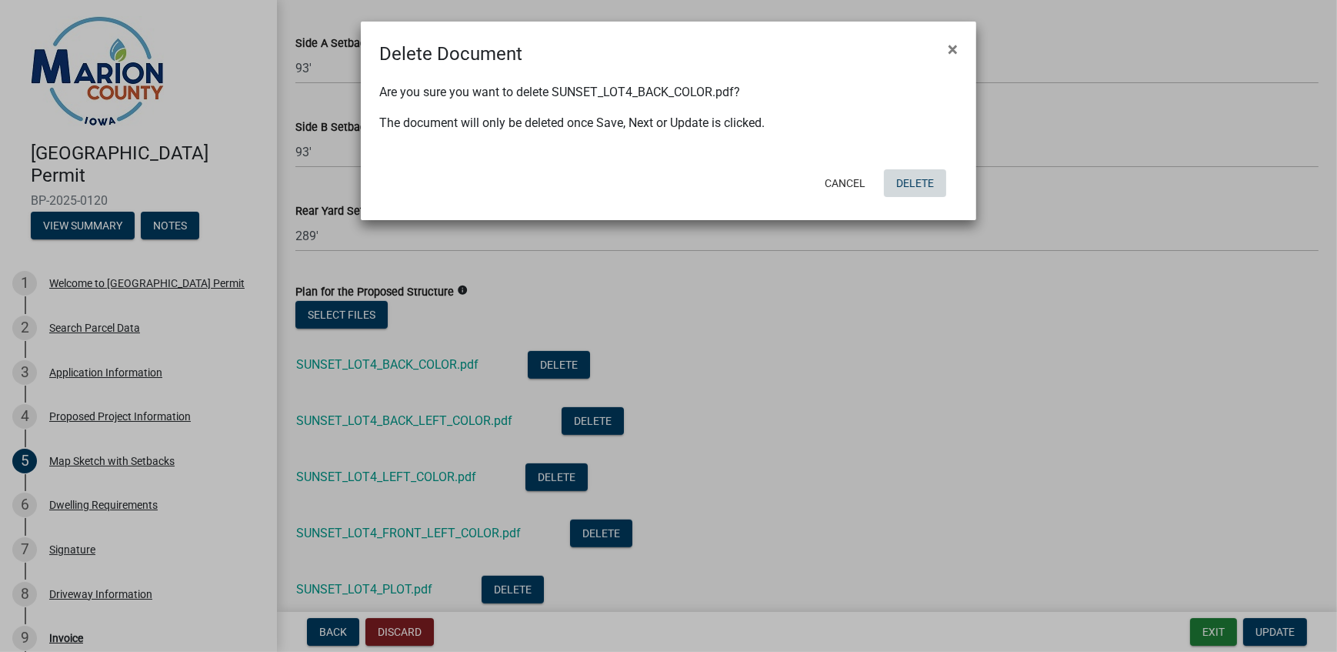
click at [898, 184] on button "Delete" at bounding box center [915, 183] width 62 height 28
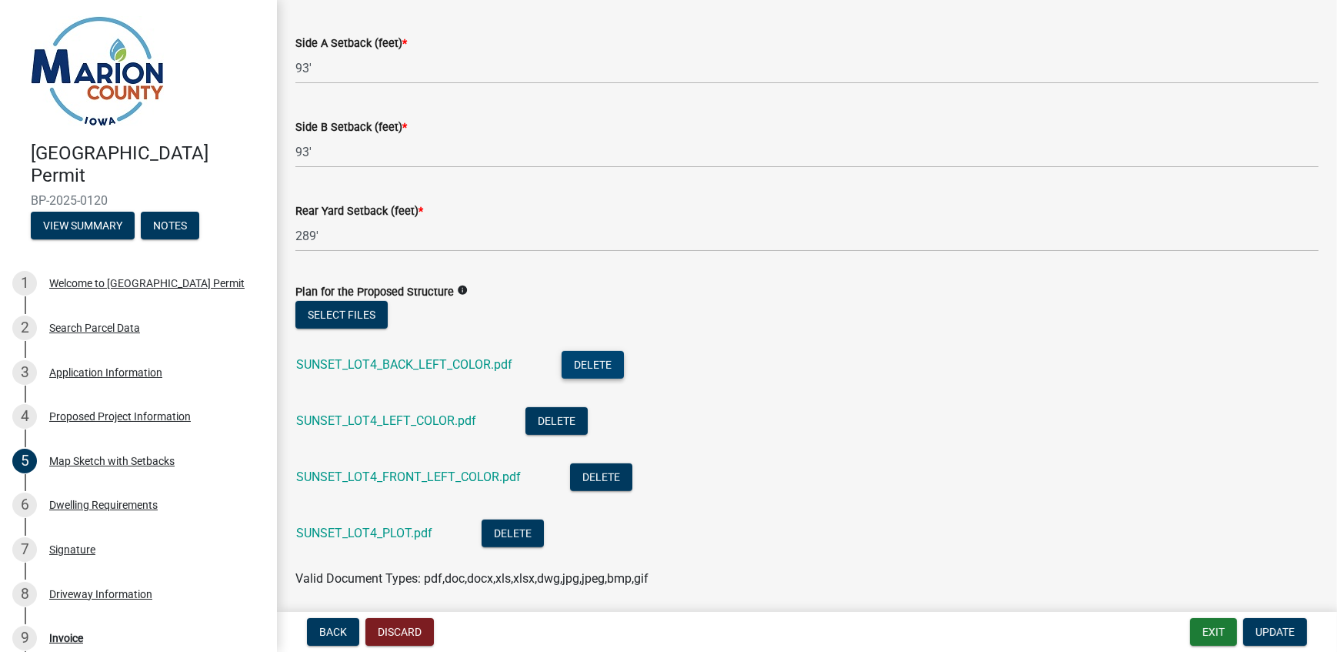
click at [599, 360] on button "Delete" at bounding box center [593, 365] width 62 height 28
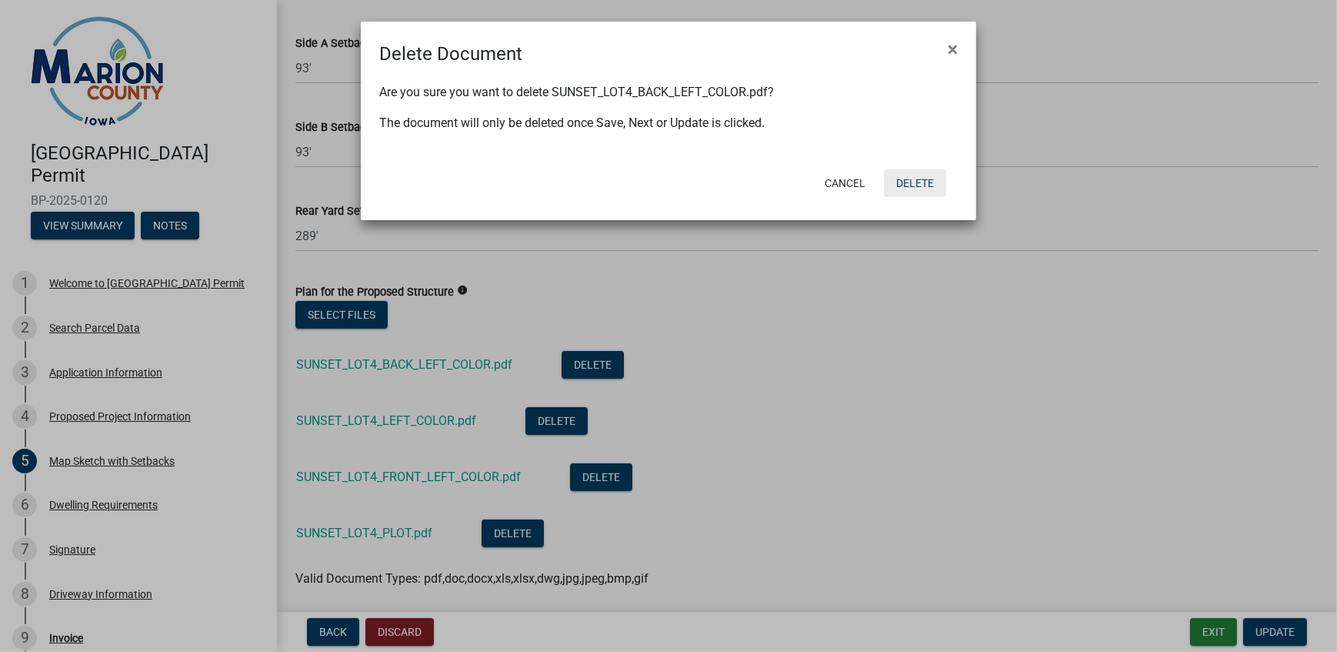
click at [894, 179] on button "Delete" at bounding box center [915, 183] width 62 height 28
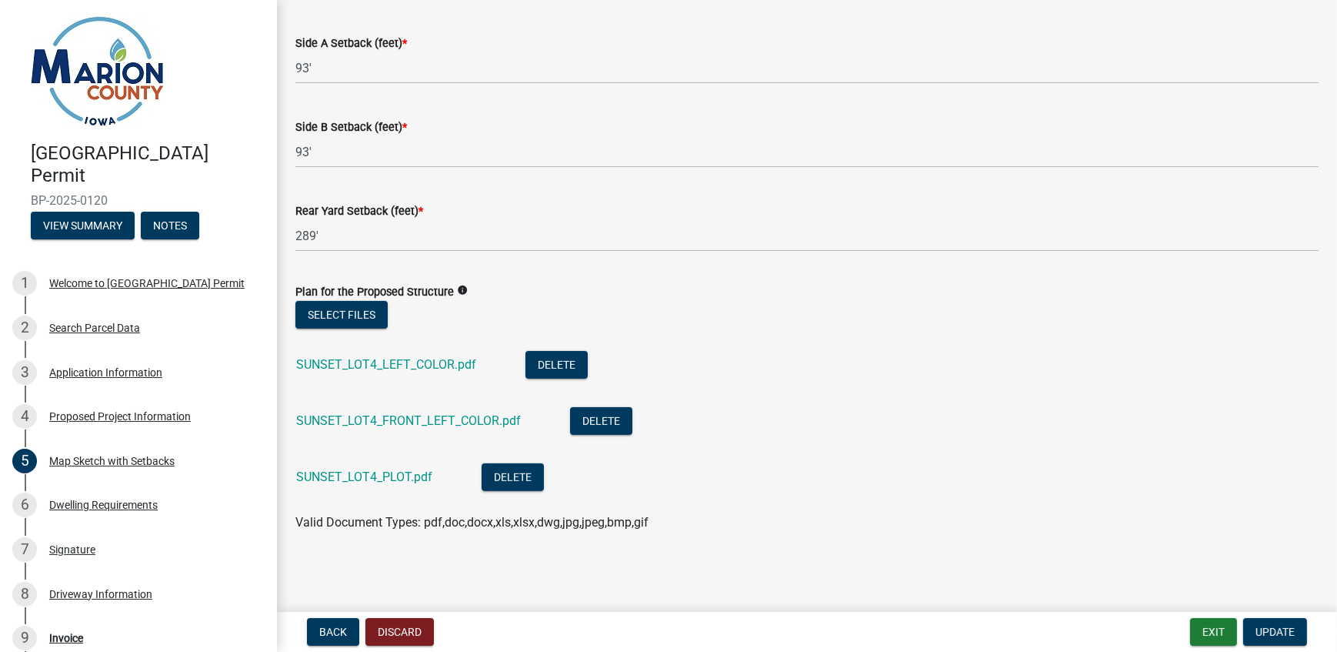
scroll to position [908, 0]
click at [561, 365] on button "Delete" at bounding box center [557, 366] width 62 height 28
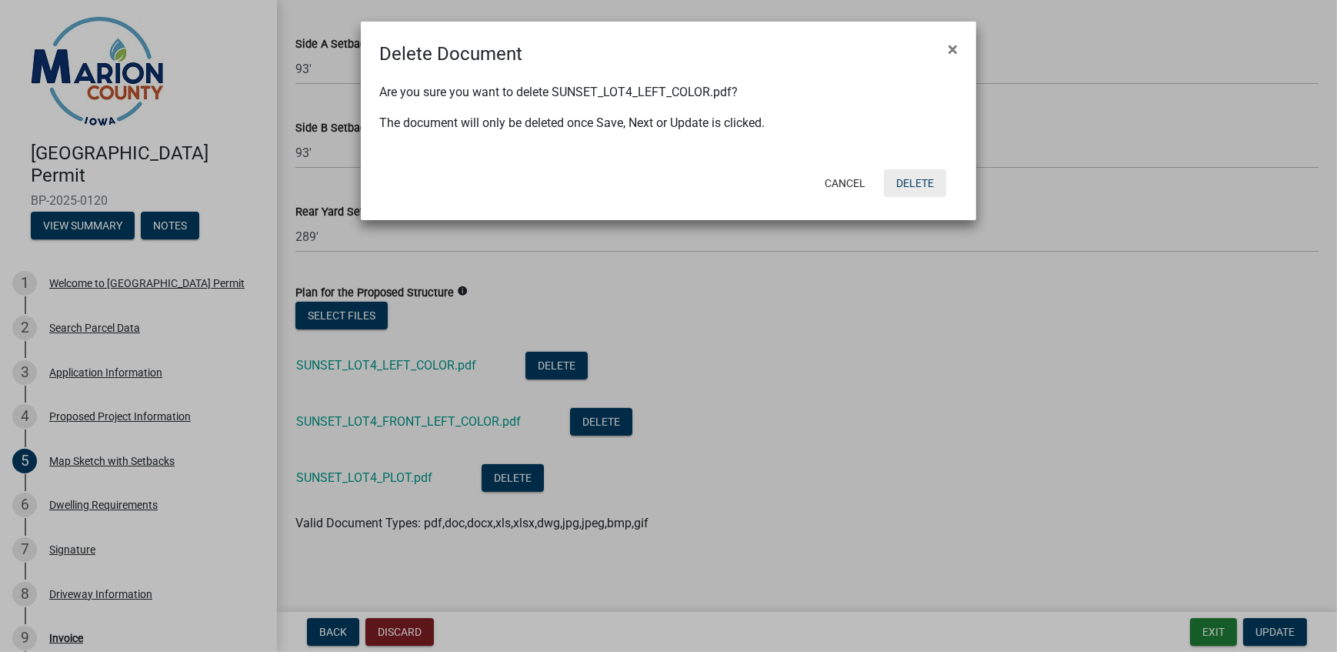
click at [927, 177] on button "Delete" at bounding box center [915, 183] width 62 height 28
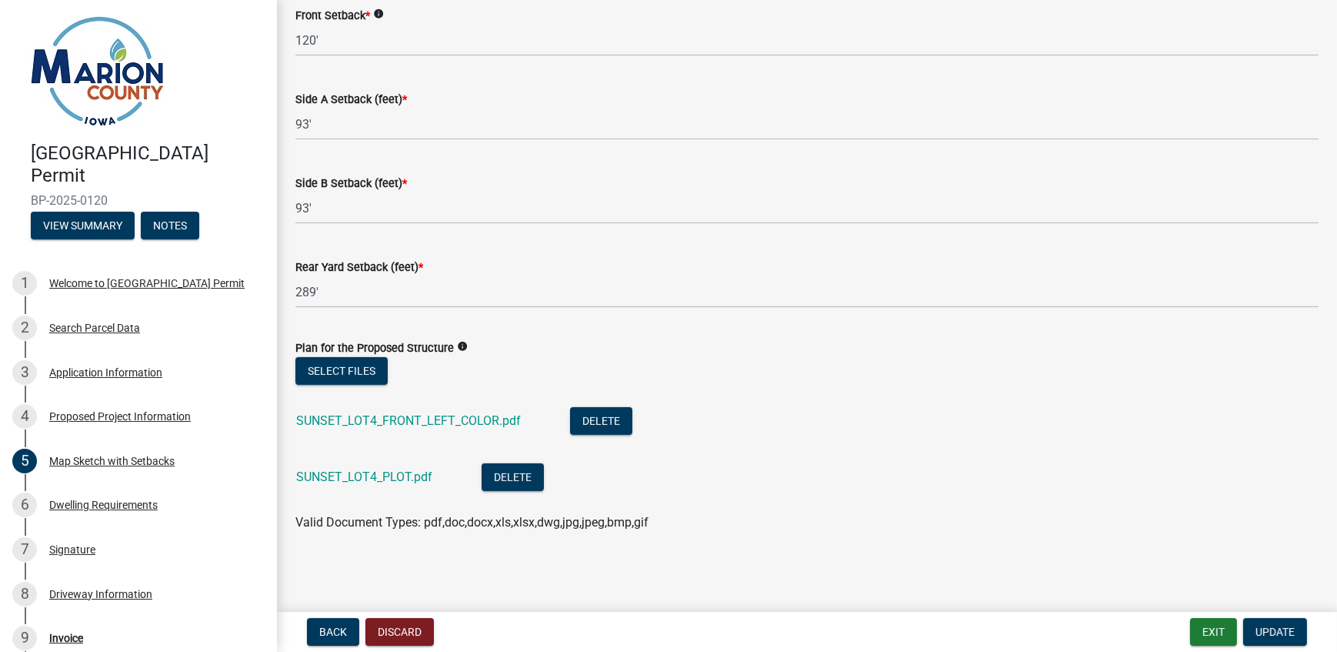
scroll to position [852, 0]
click at [599, 423] on button "Delete" at bounding box center [601, 422] width 62 height 28
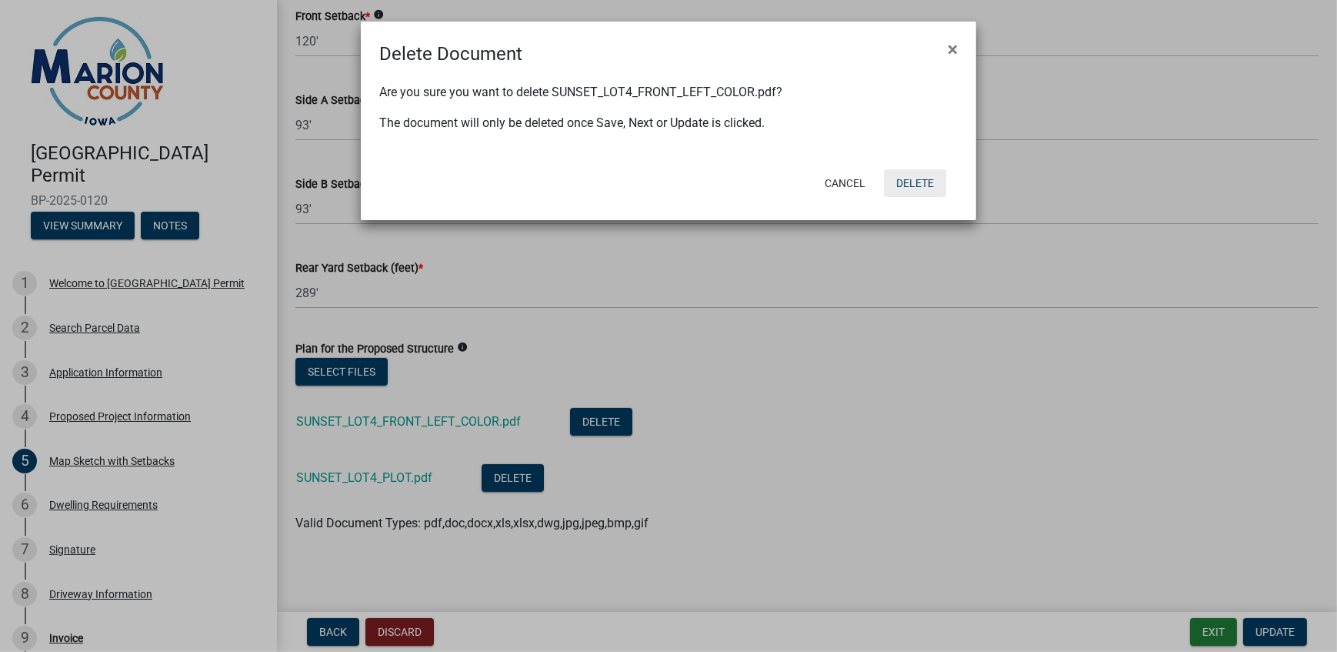
click at [892, 183] on button "Delete" at bounding box center [915, 183] width 62 height 28
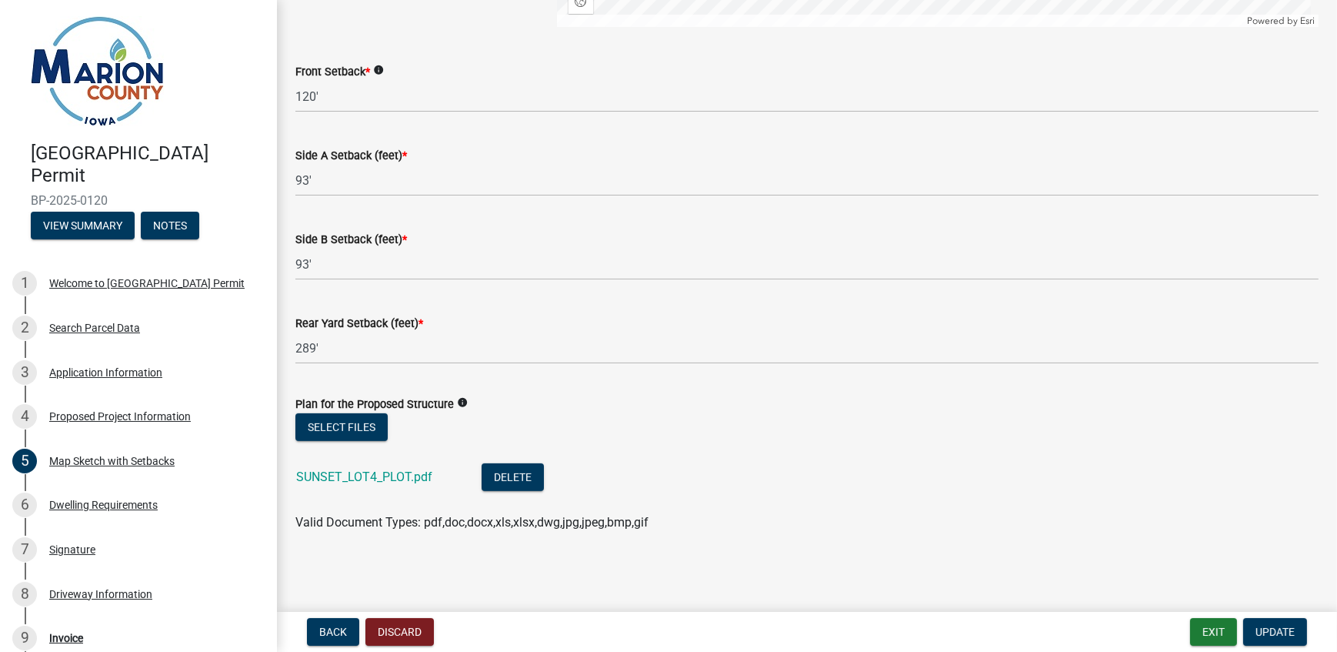
scroll to position [796, 0]
click at [523, 482] on button "Delete" at bounding box center [513, 478] width 62 height 28
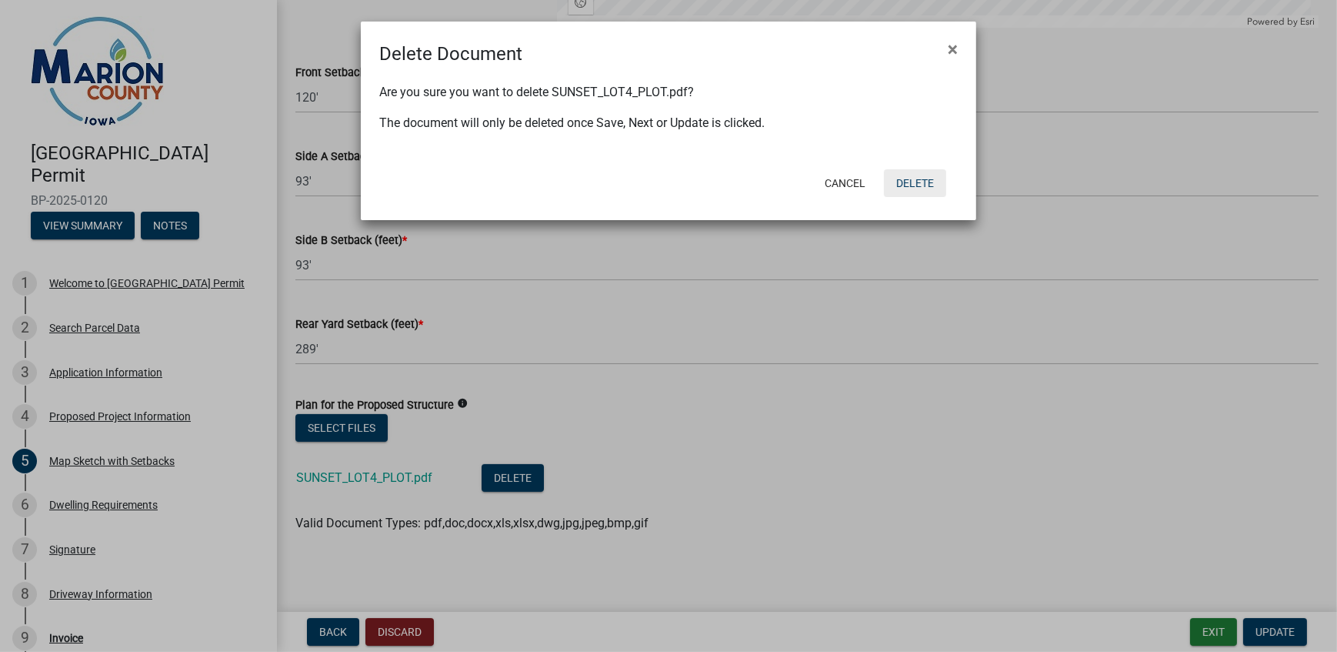
click at [916, 186] on button "Delete" at bounding box center [915, 183] width 62 height 28
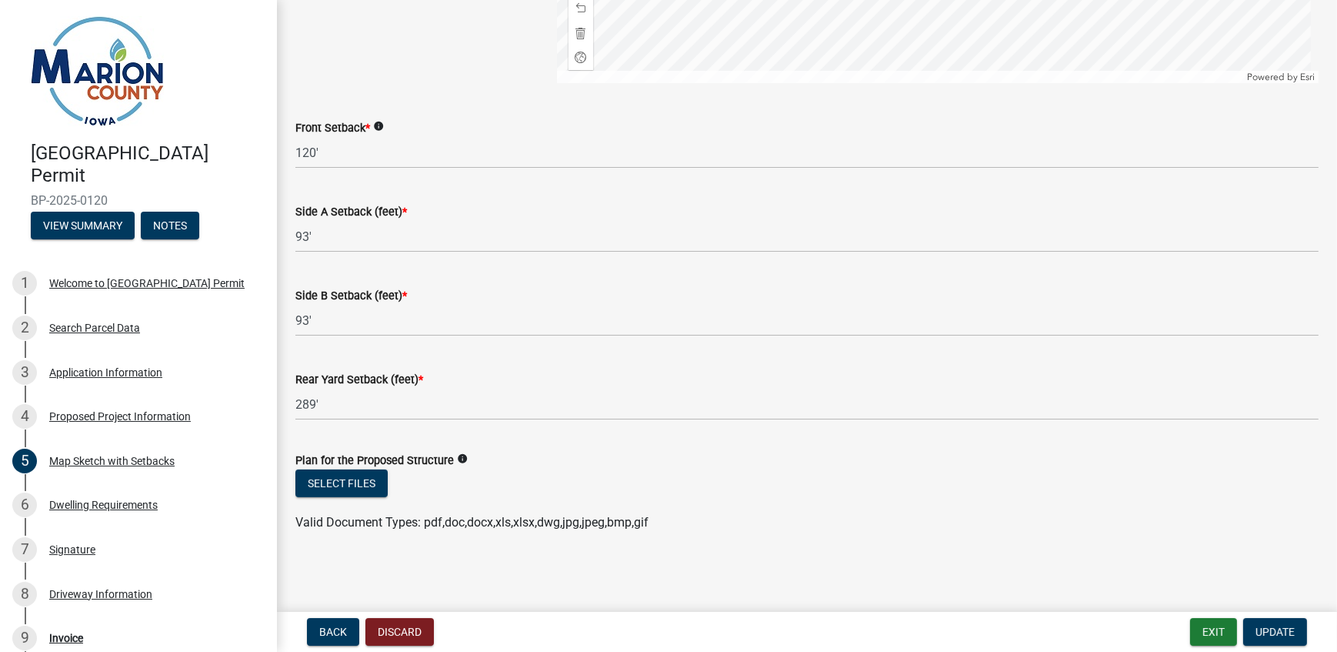
scroll to position [739, 0]
click at [342, 483] on button "Select files" at bounding box center [341, 484] width 92 height 28
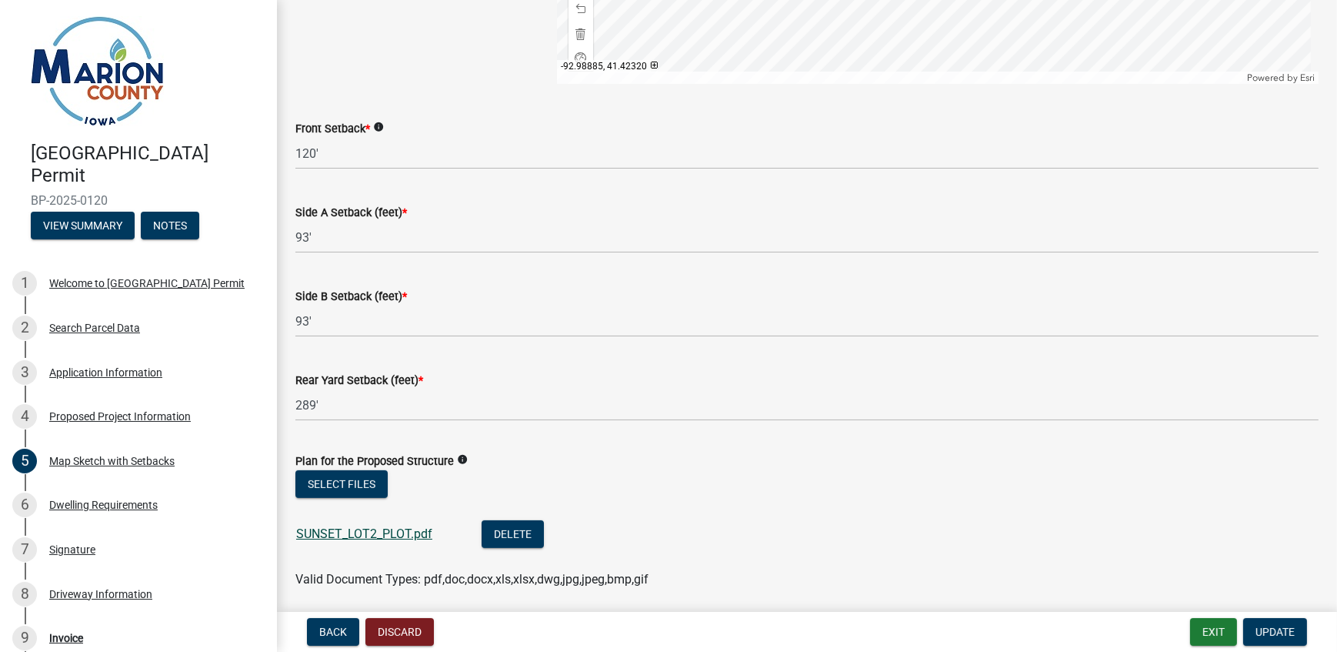
click at [338, 531] on link "SUNSET_LOT2_PLOT.pdf" at bounding box center [364, 533] width 136 height 15
click at [361, 483] on button "Select files" at bounding box center [341, 484] width 92 height 28
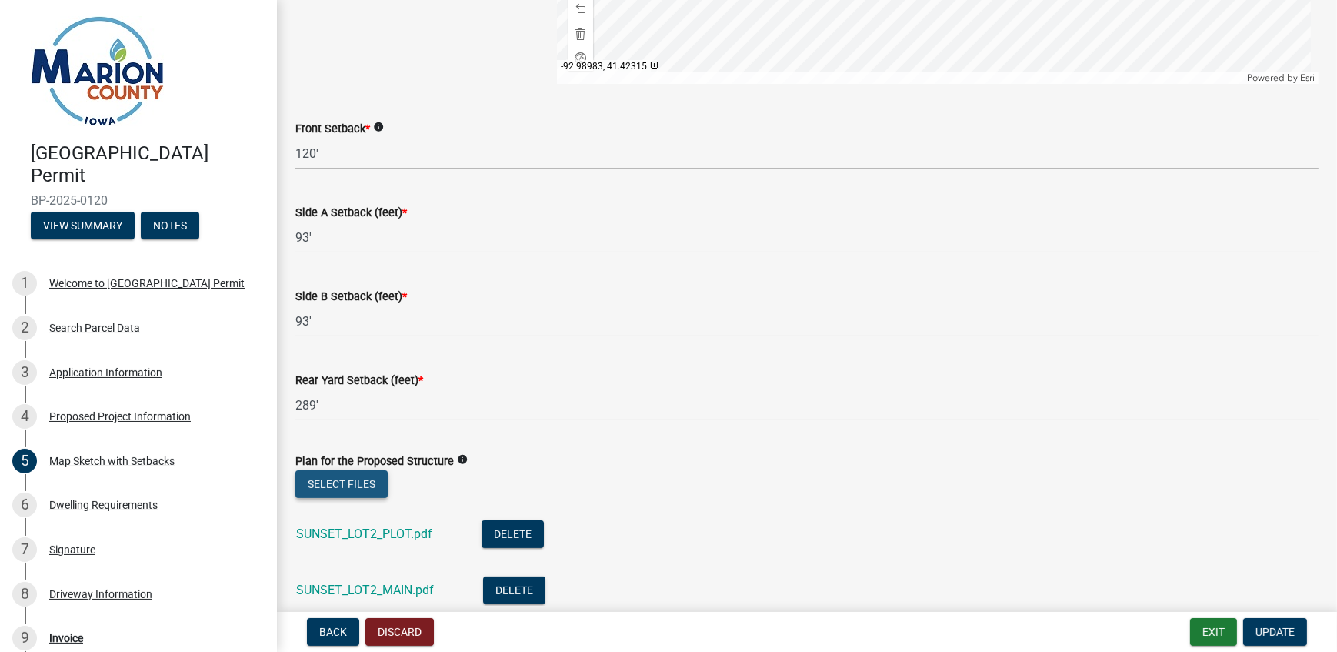
click at [350, 479] on button "Select files" at bounding box center [341, 484] width 92 height 28
click at [310, 479] on button "Select files" at bounding box center [341, 484] width 92 height 28
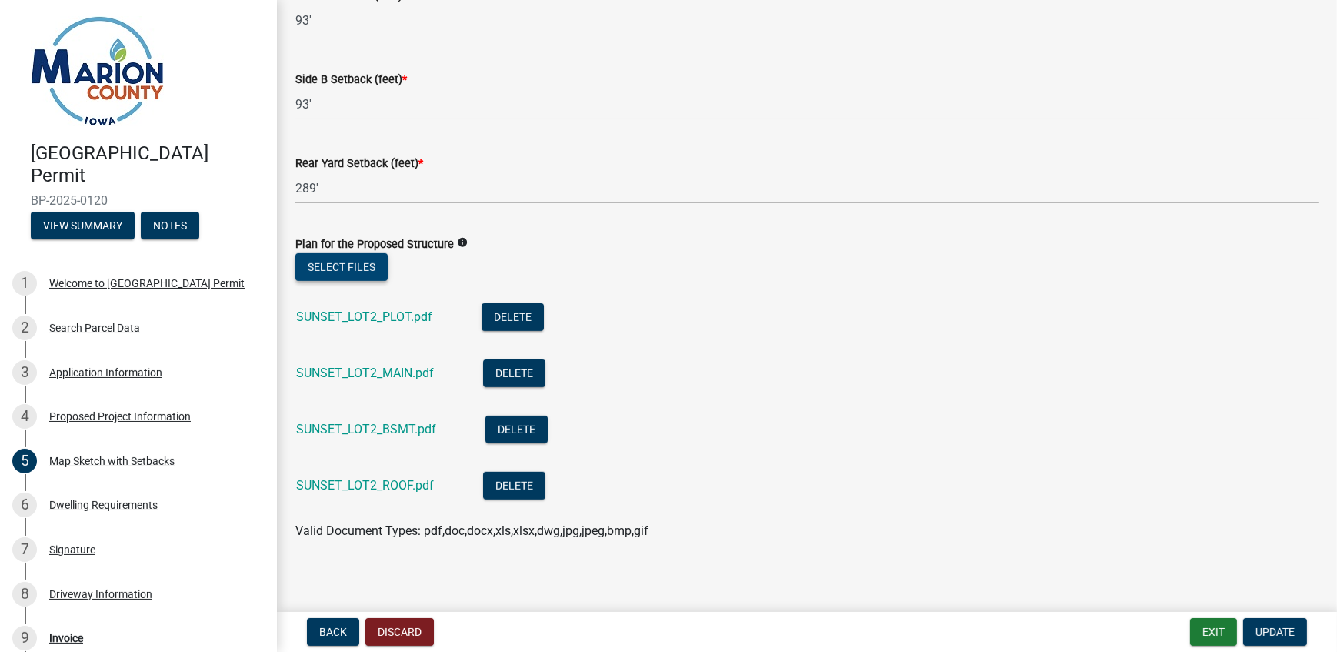
scroll to position [964, 0]
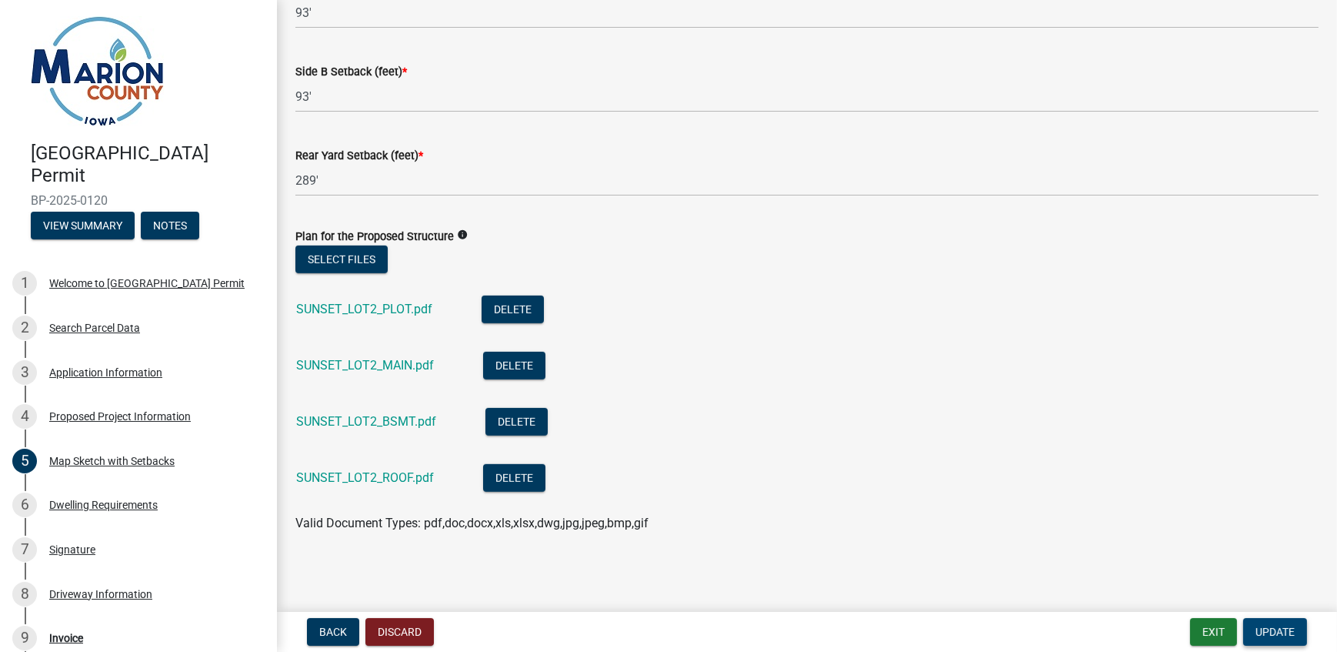
click at [1259, 632] on span "Update" at bounding box center [1275, 632] width 39 height 12
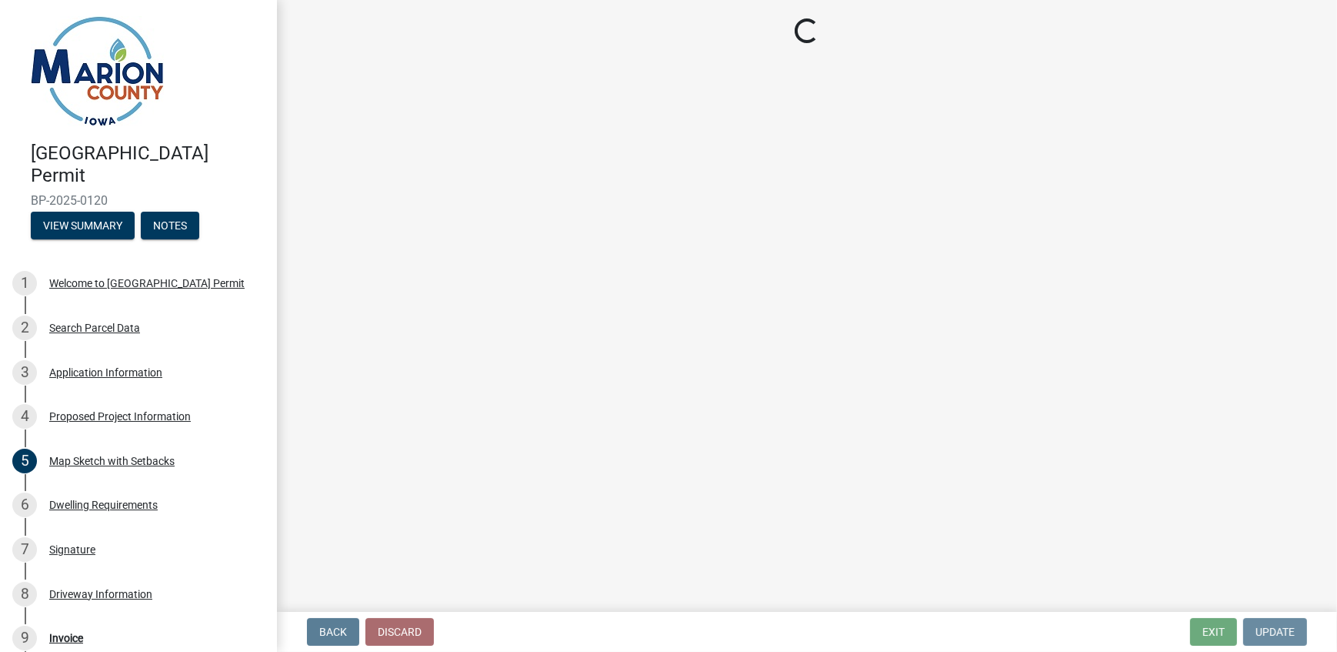
scroll to position [0, 0]
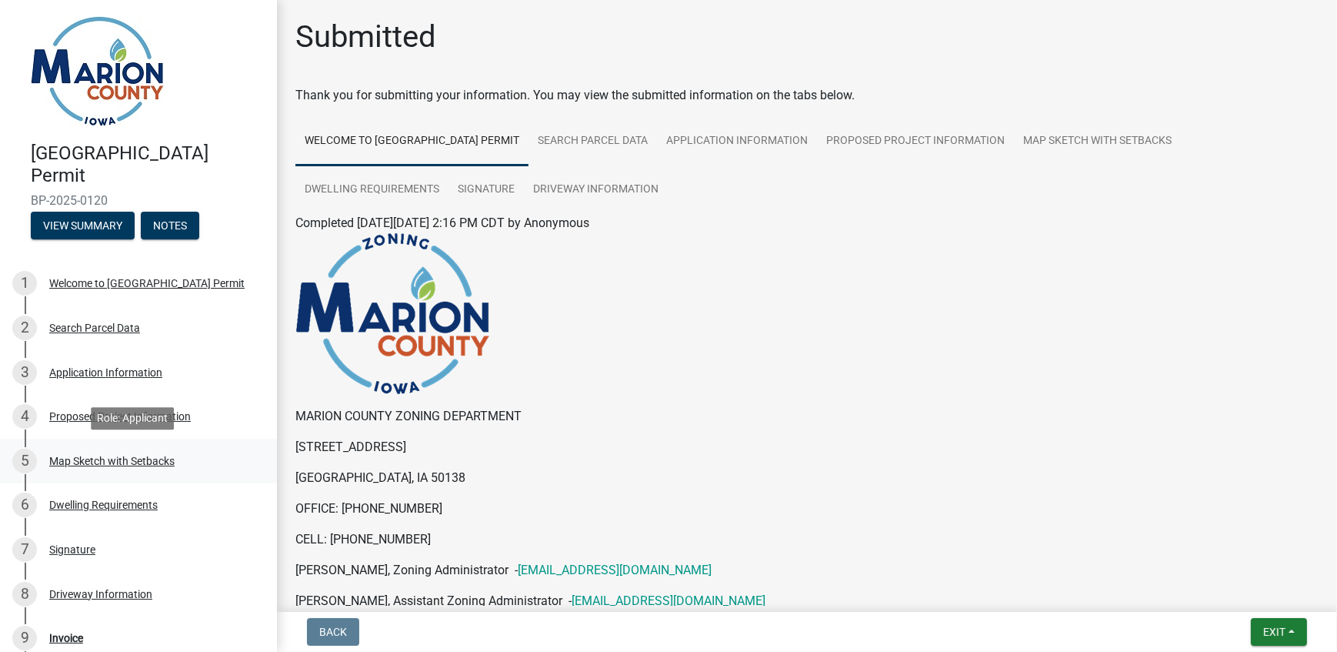
click at [157, 462] on div "Map Sketch with Setbacks" at bounding box center [111, 461] width 125 height 11
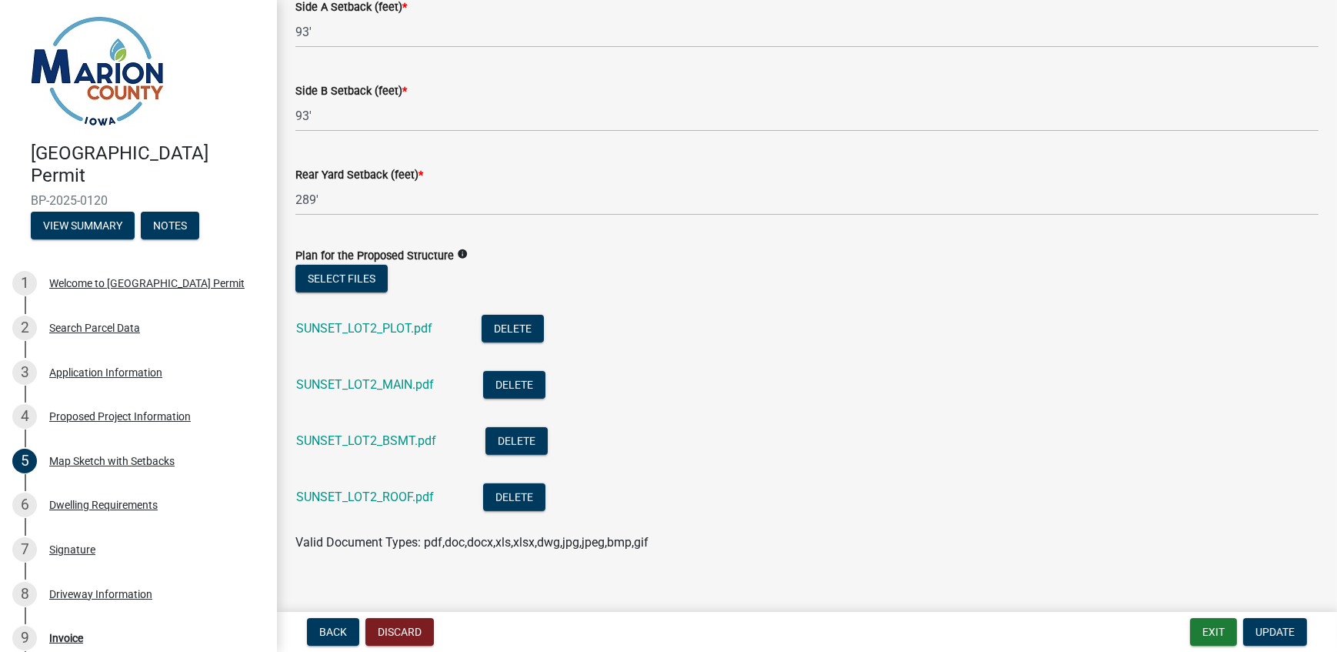
scroll to position [964, 0]
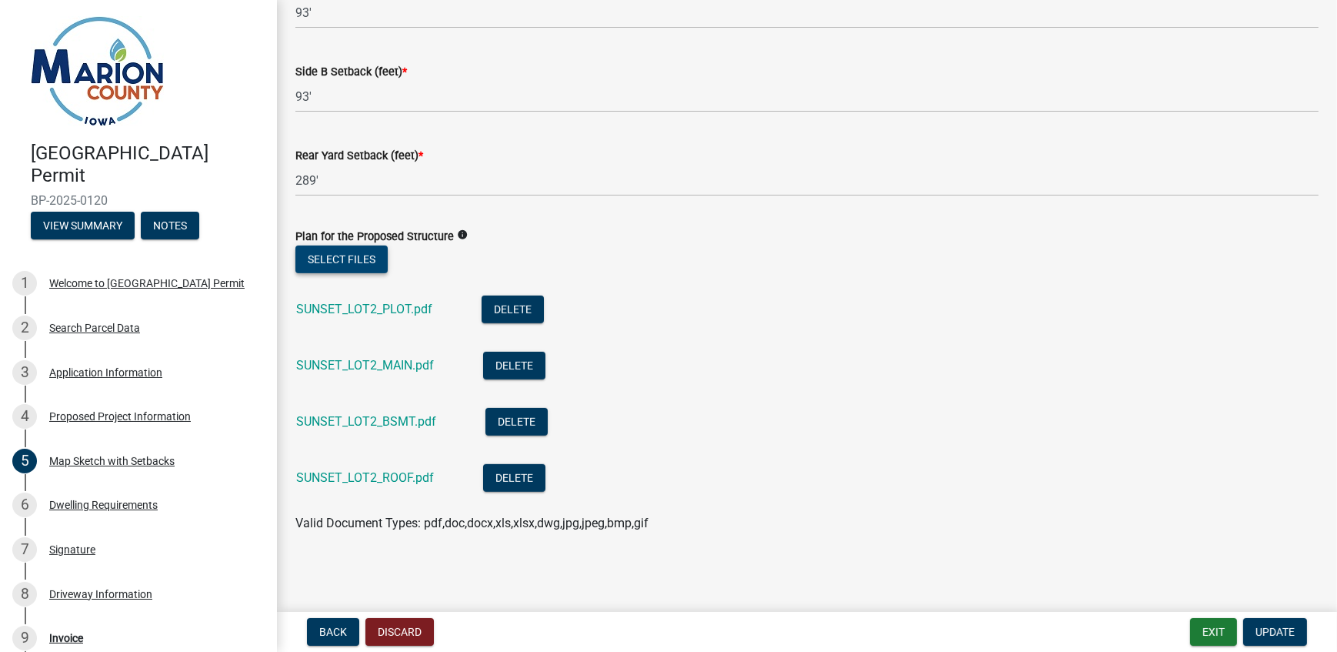
click at [339, 254] on button "Select files" at bounding box center [341, 259] width 92 height 28
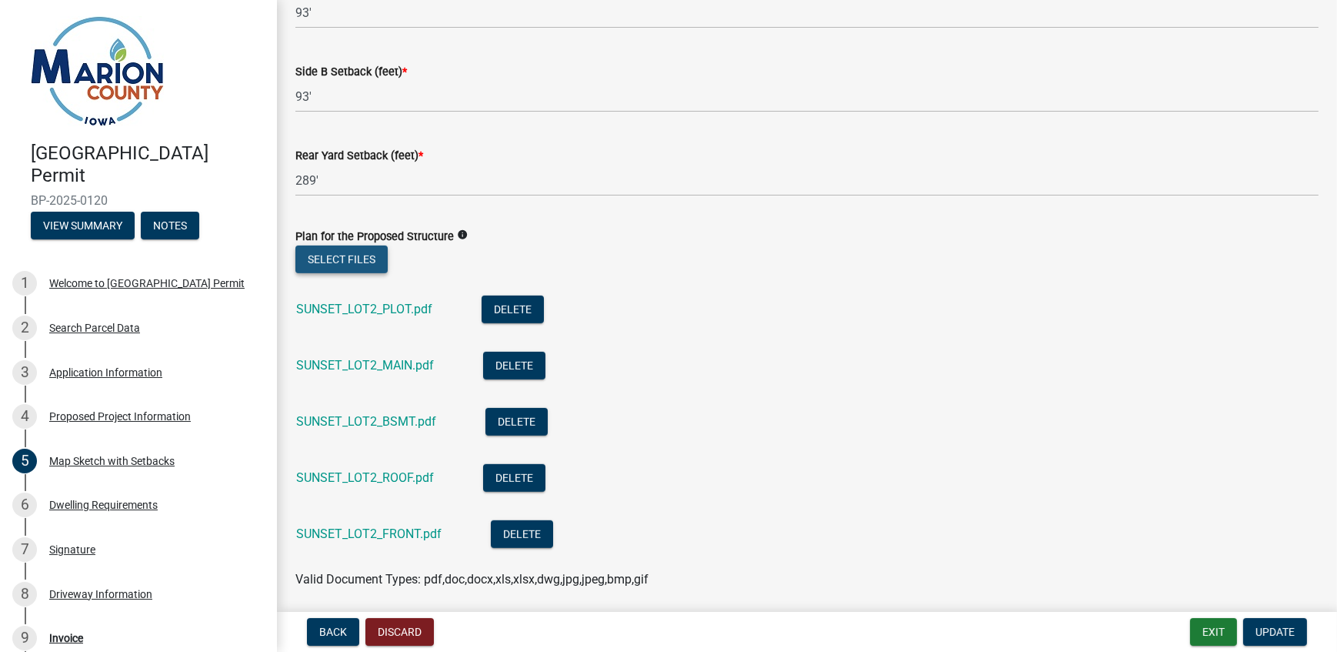
click at [340, 257] on button "Select files" at bounding box center [341, 259] width 92 height 28
click at [322, 259] on button "Select files" at bounding box center [341, 259] width 92 height 28
click at [317, 256] on button "Select files" at bounding box center [341, 259] width 92 height 28
click at [348, 257] on button "Select files" at bounding box center [341, 259] width 92 height 28
click at [329, 255] on button "Select files" at bounding box center [341, 259] width 92 height 28
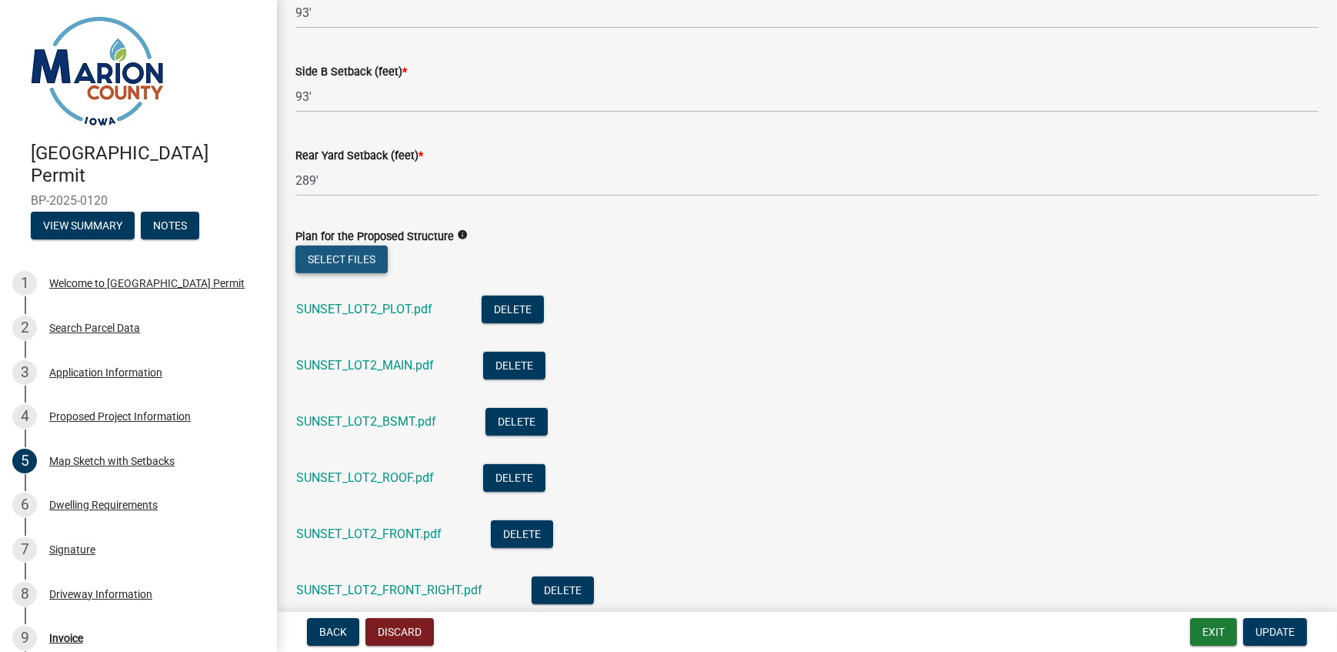
click at [330, 257] on button "Select files" at bounding box center [341, 259] width 92 height 28
click at [314, 251] on button "Select files" at bounding box center [341, 259] width 92 height 28
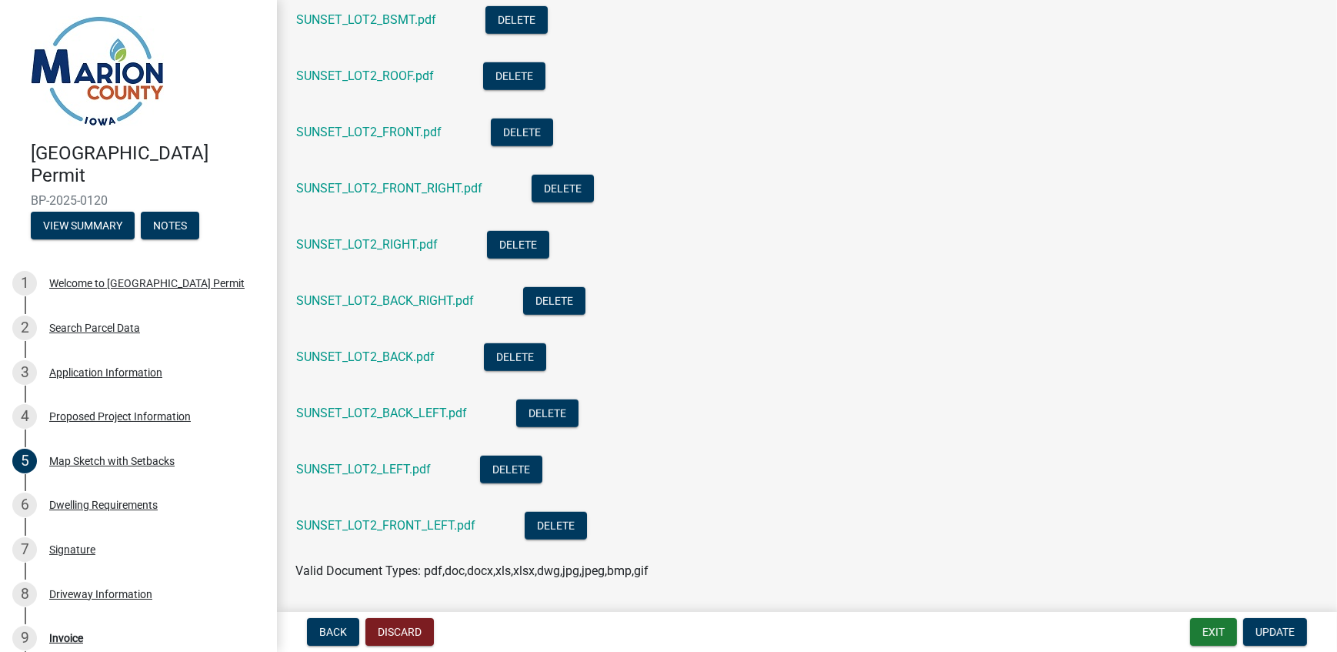
scroll to position [1384, 0]
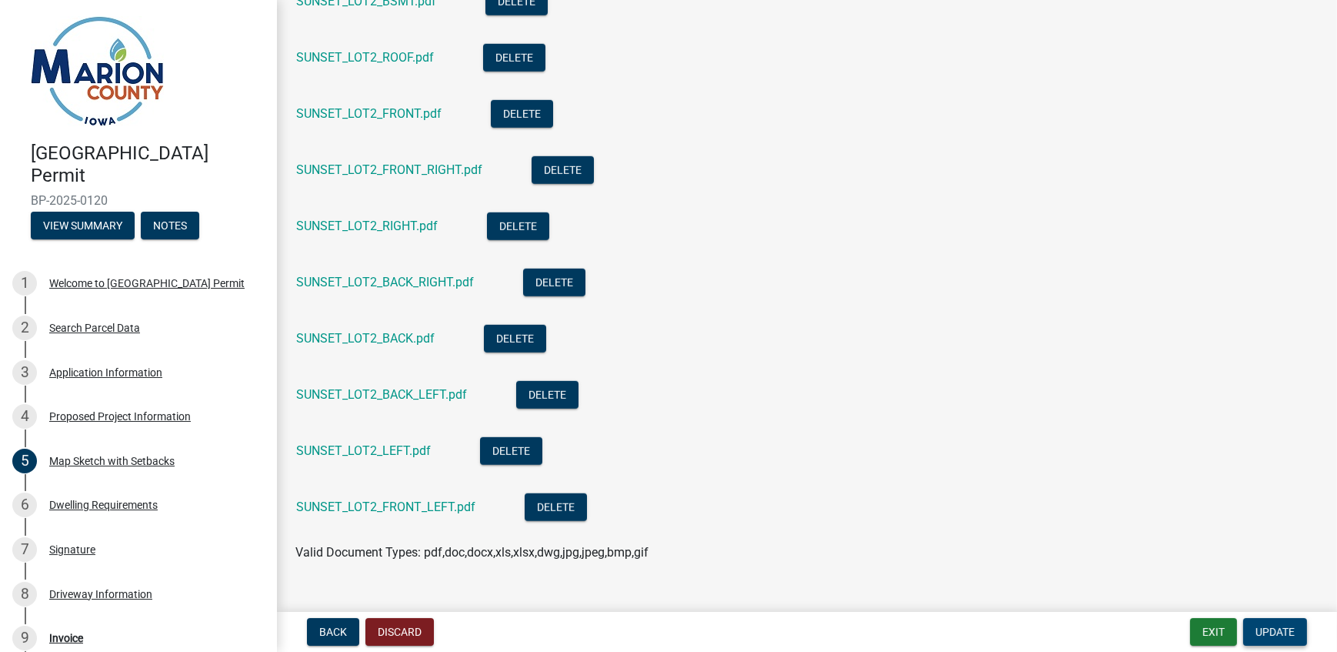
click at [1270, 632] on span "Update" at bounding box center [1275, 632] width 39 height 12
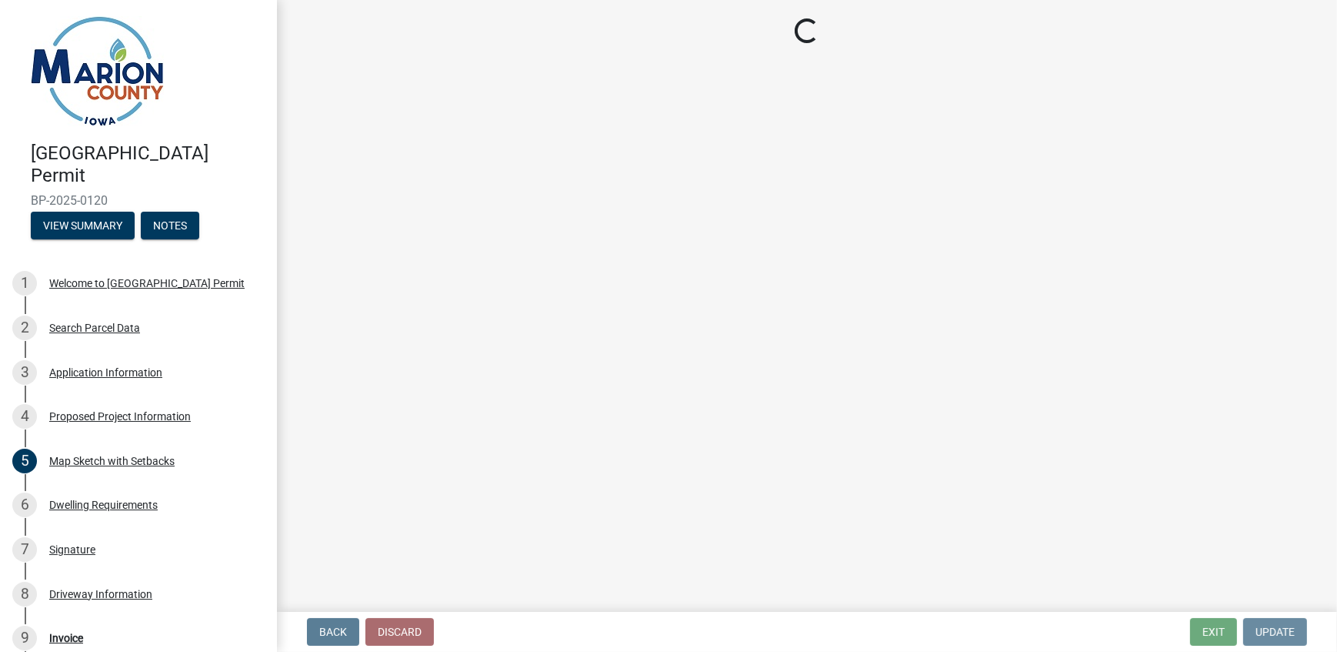
scroll to position [0, 0]
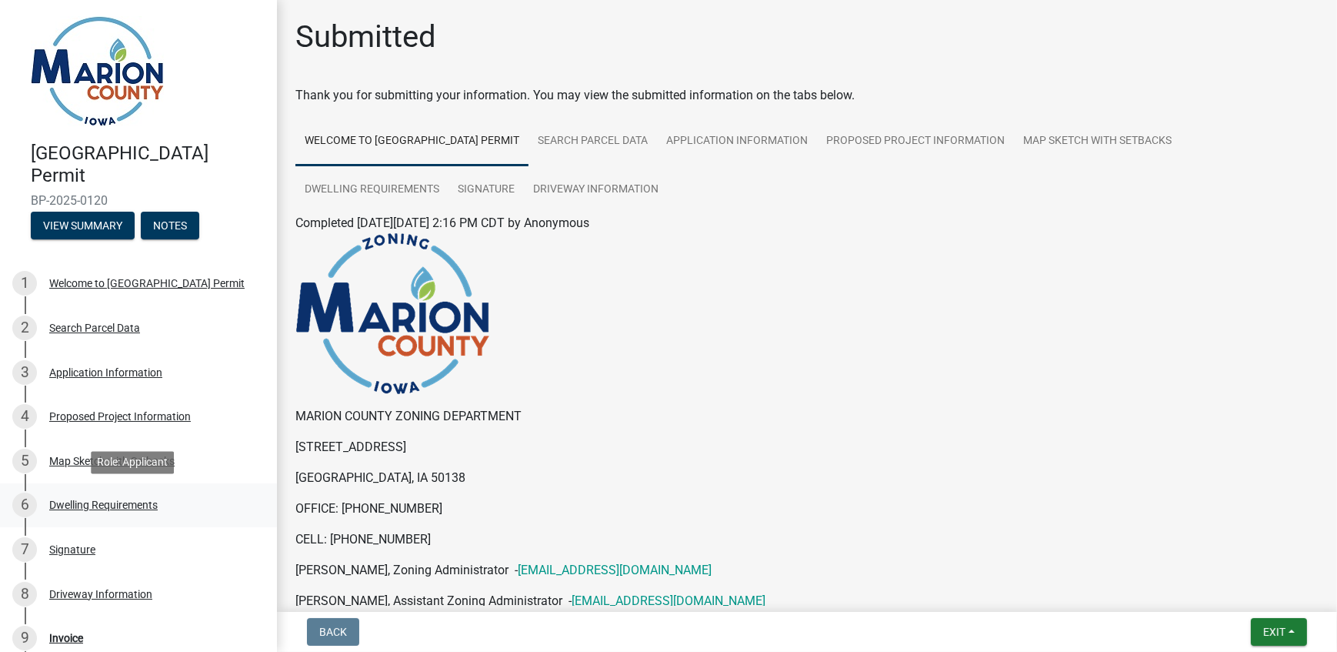
click at [125, 507] on div "Dwelling Requirements" at bounding box center [103, 504] width 108 height 11
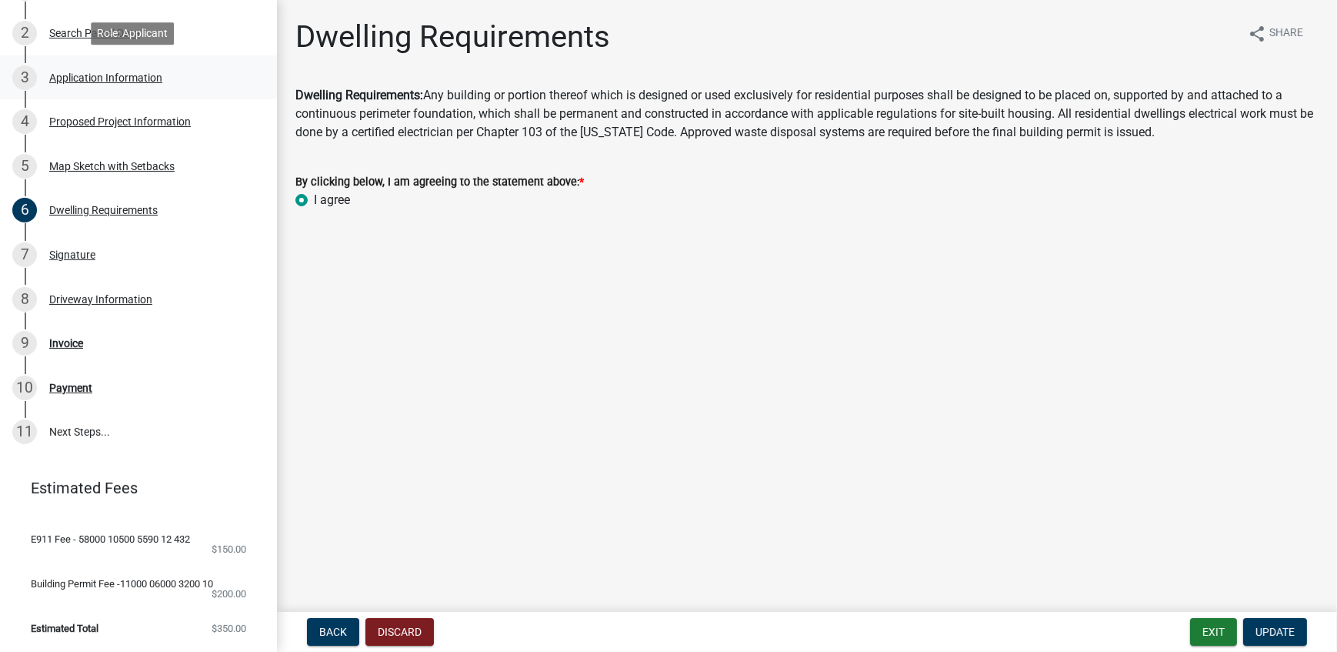
scroll to position [304, 0]
click at [70, 249] on div "Signature" at bounding box center [72, 254] width 46 height 11
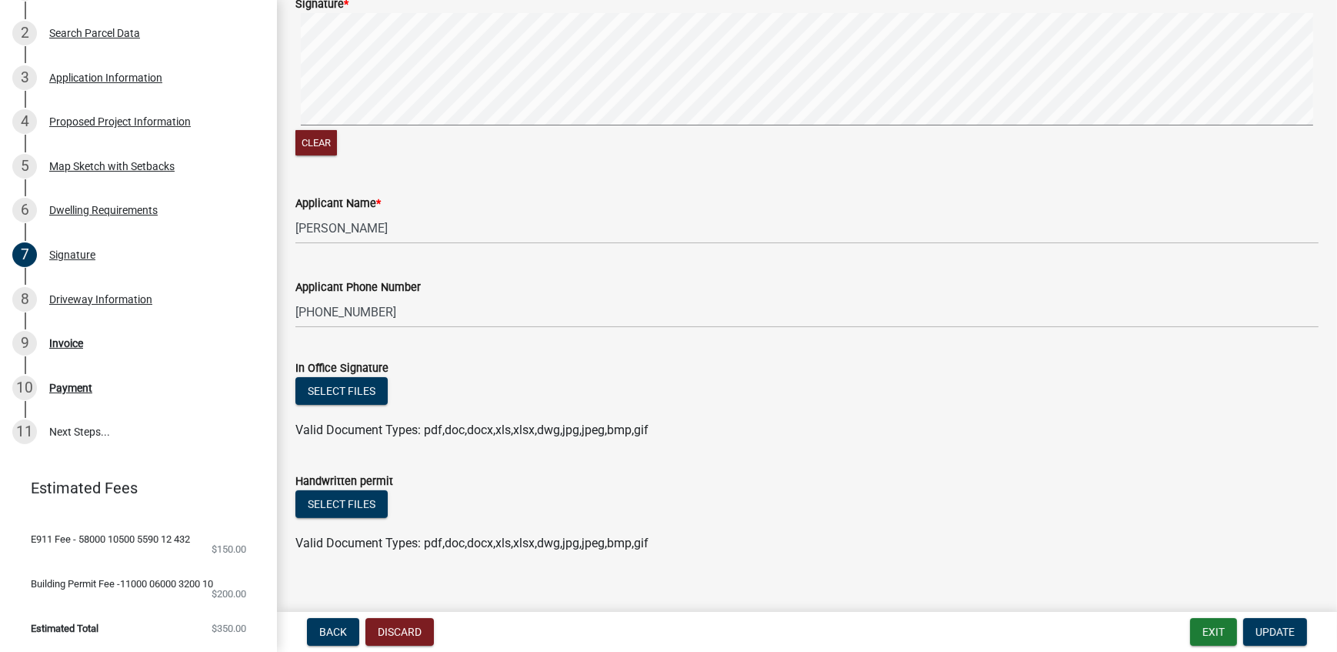
scroll to position [469, 0]
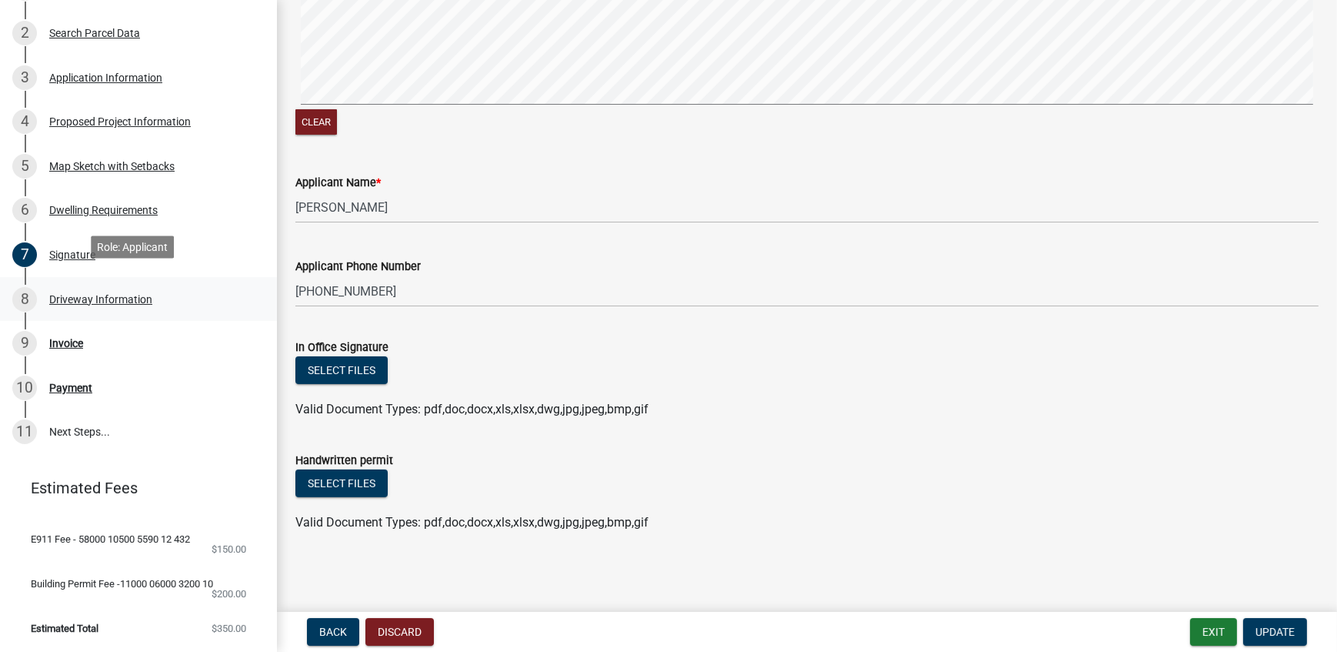
click at [75, 294] on div "Driveway Information" at bounding box center [100, 299] width 103 height 11
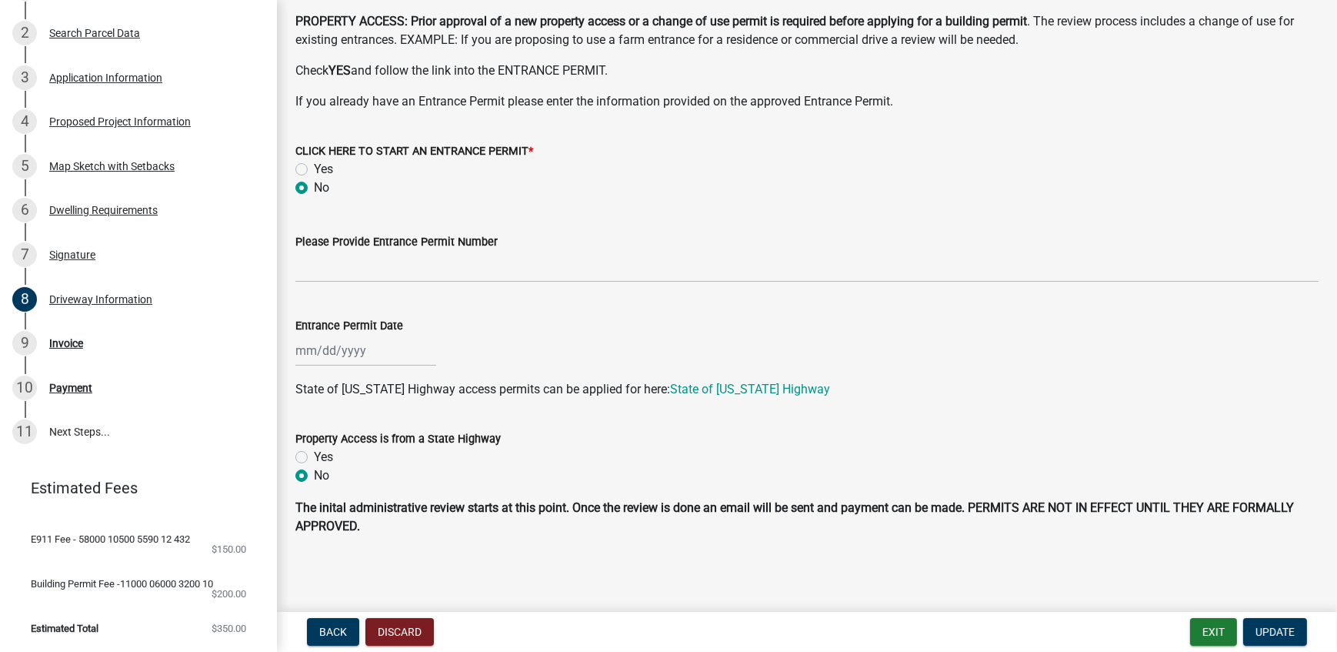
scroll to position [75, 0]
click at [69, 338] on div "Invoice" at bounding box center [66, 343] width 34 height 11
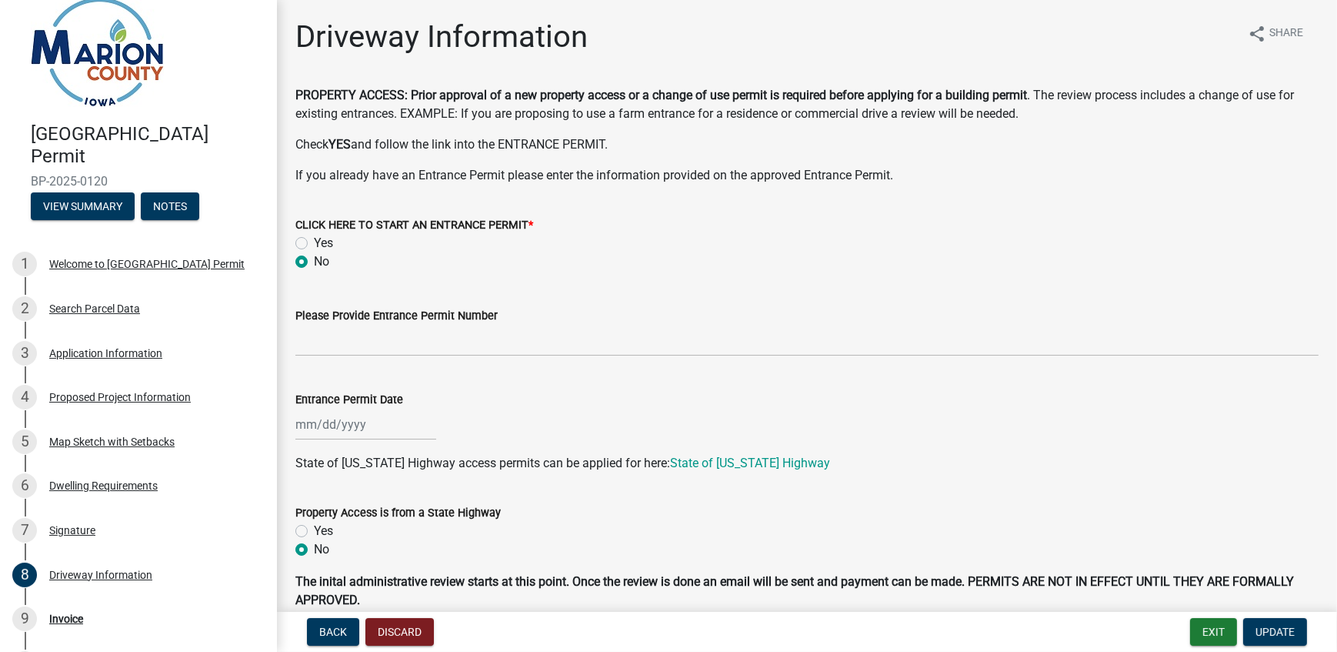
scroll to position [0, 0]
